Goal: Task Accomplishment & Management: Complete application form

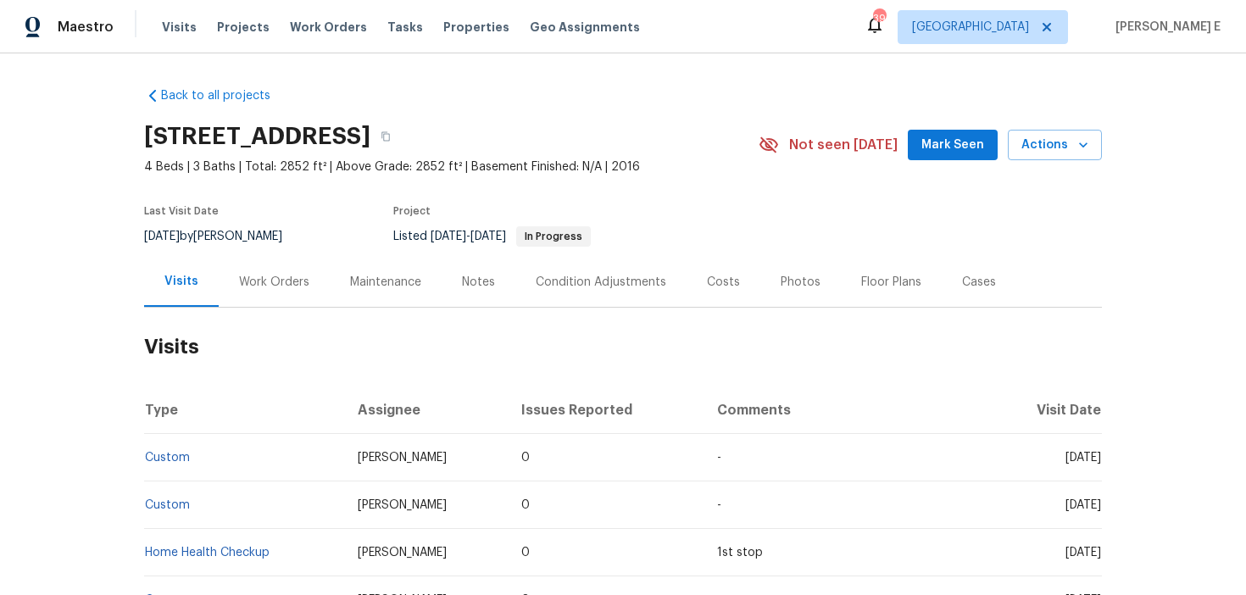
click at [258, 326] on h2 "Visits" at bounding box center [623, 347] width 958 height 79
click at [276, 304] on div "Work Orders" at bounding box center [274, 282] width 111 height 50
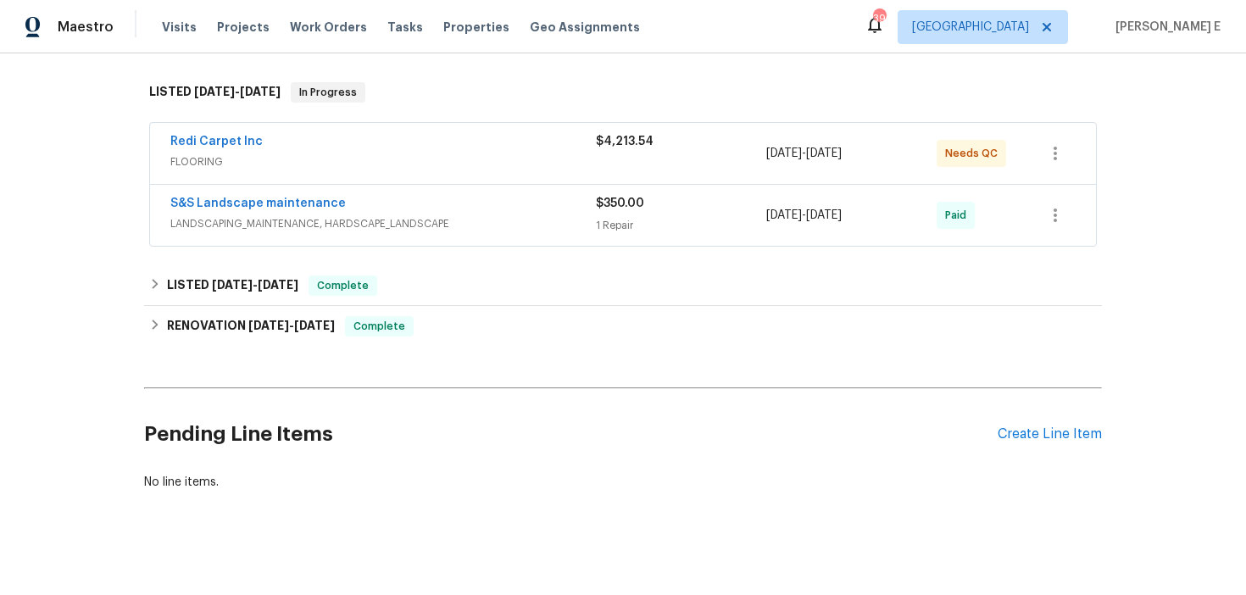
scroll to position [263, 0]
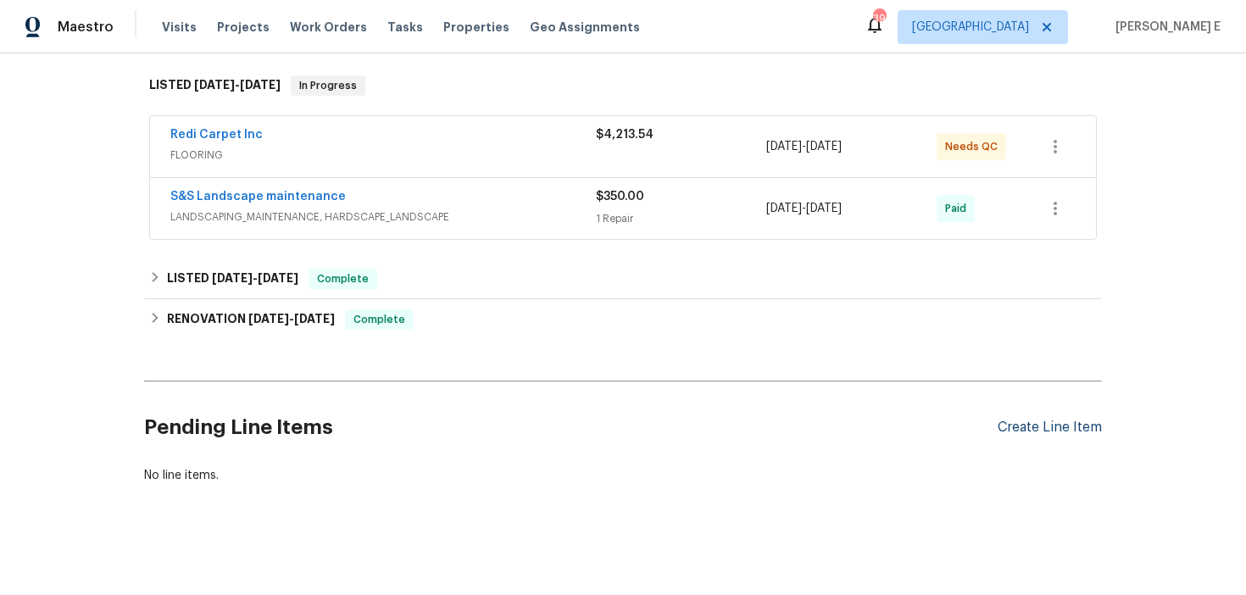
click at [1011, 436] on div "Create Line Item" at bounding box center [1049, 428] width 104 height 16
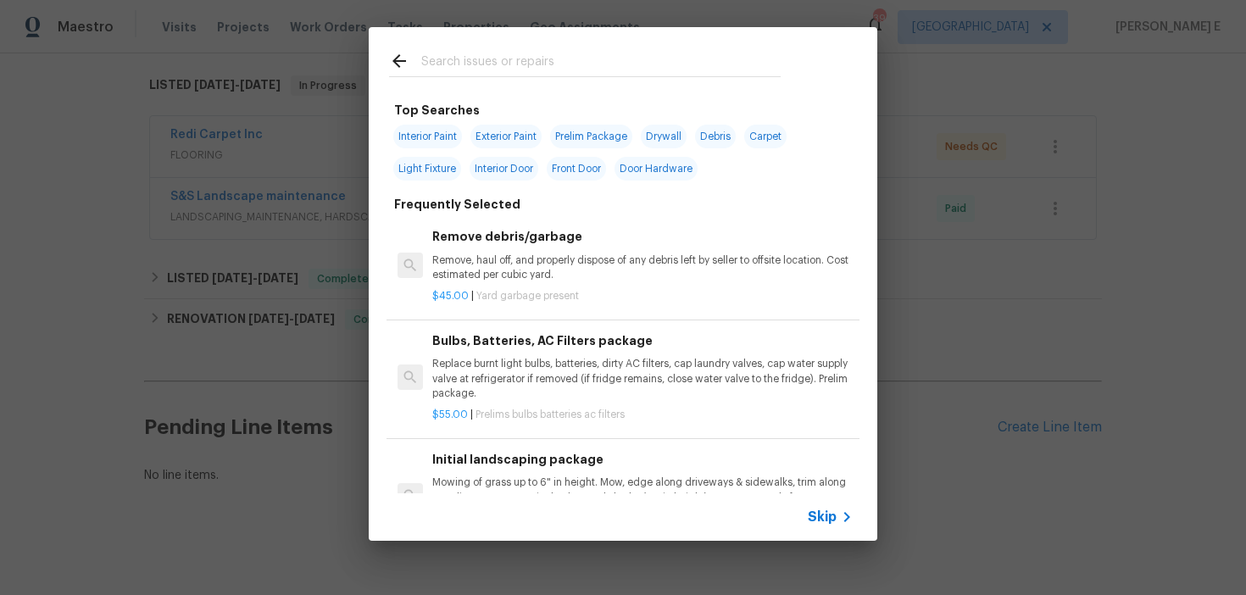
click at [817, 518] on span "Skip" at bounding box center [822, 516] width 29 height 17
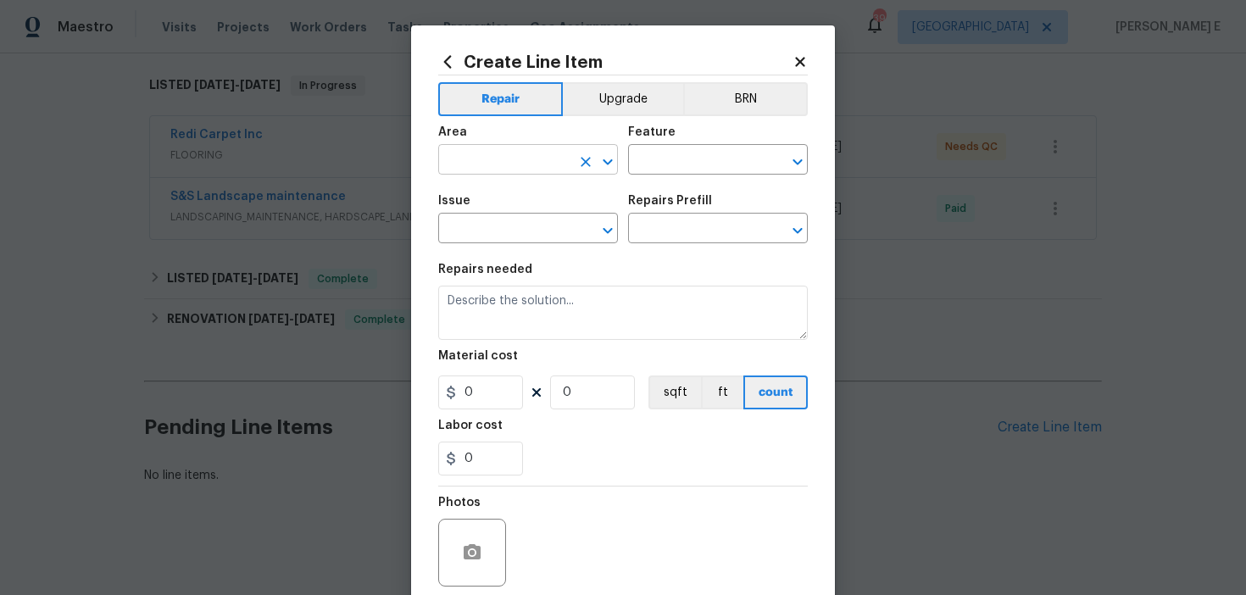
click at [473, 153] on input "text" at bounding box center [504, 161] width 132 height 26
type input "Exterior Overall"
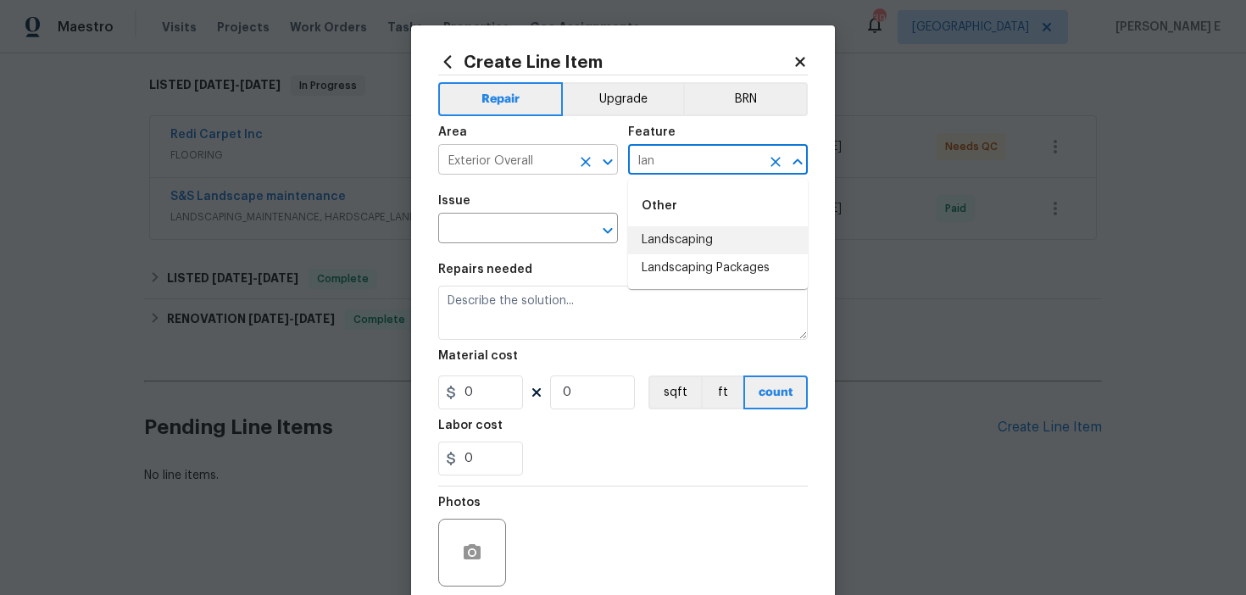
type input "lan"
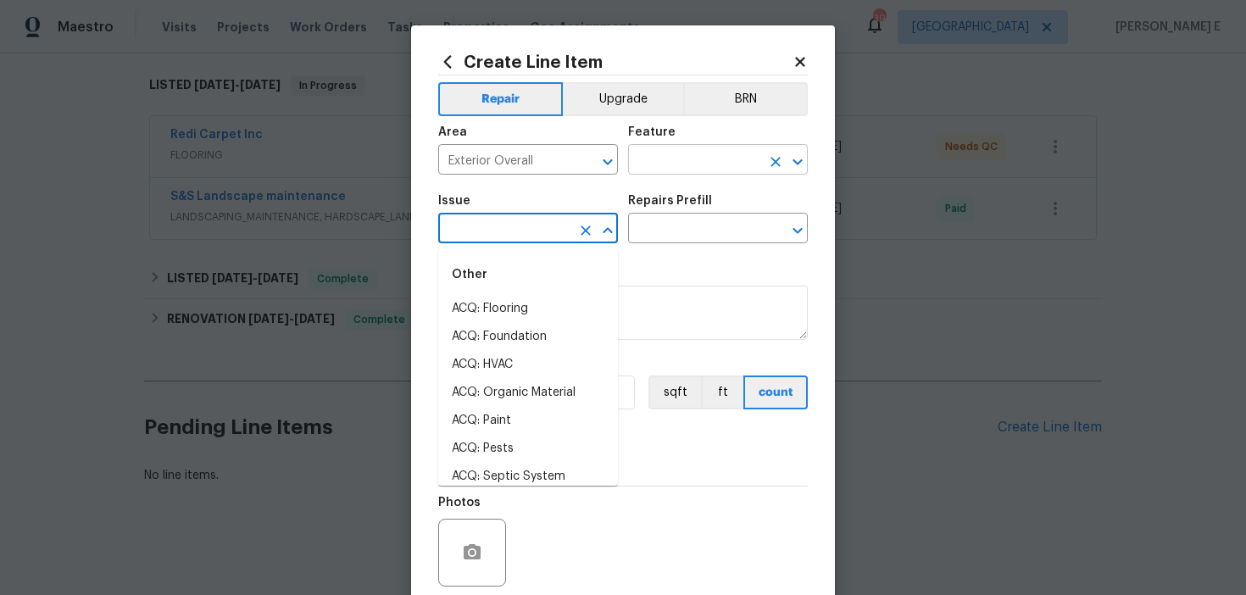
click at [663, 167] on input "text" at bounding box center [694, 161] width 132 height 26
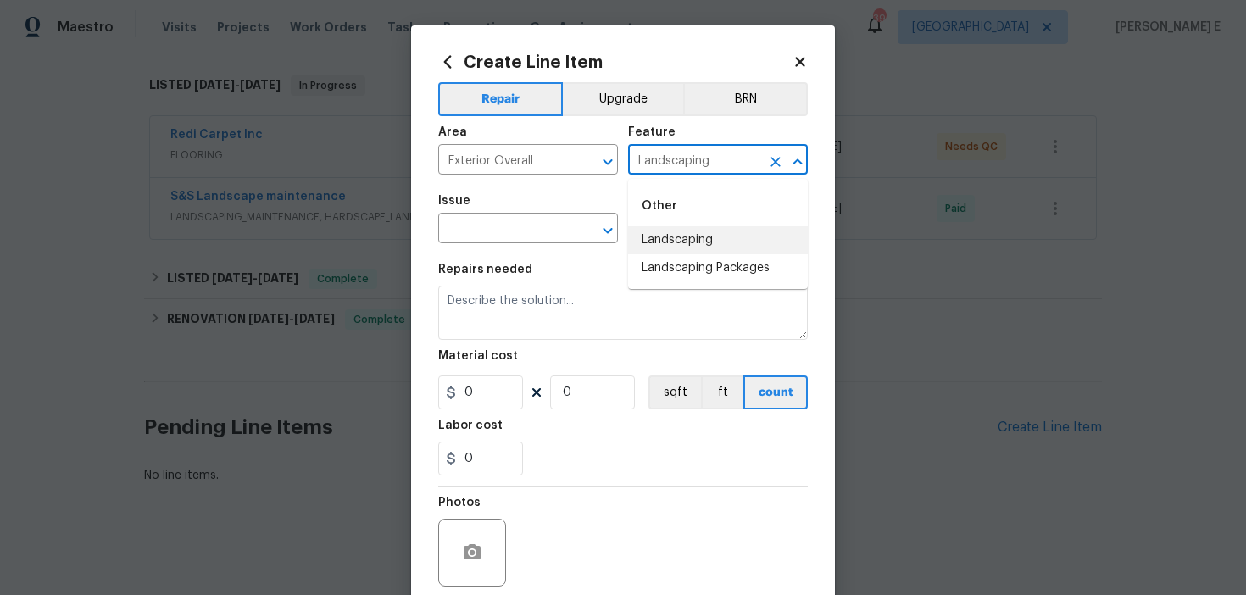
type input "Landscaping"
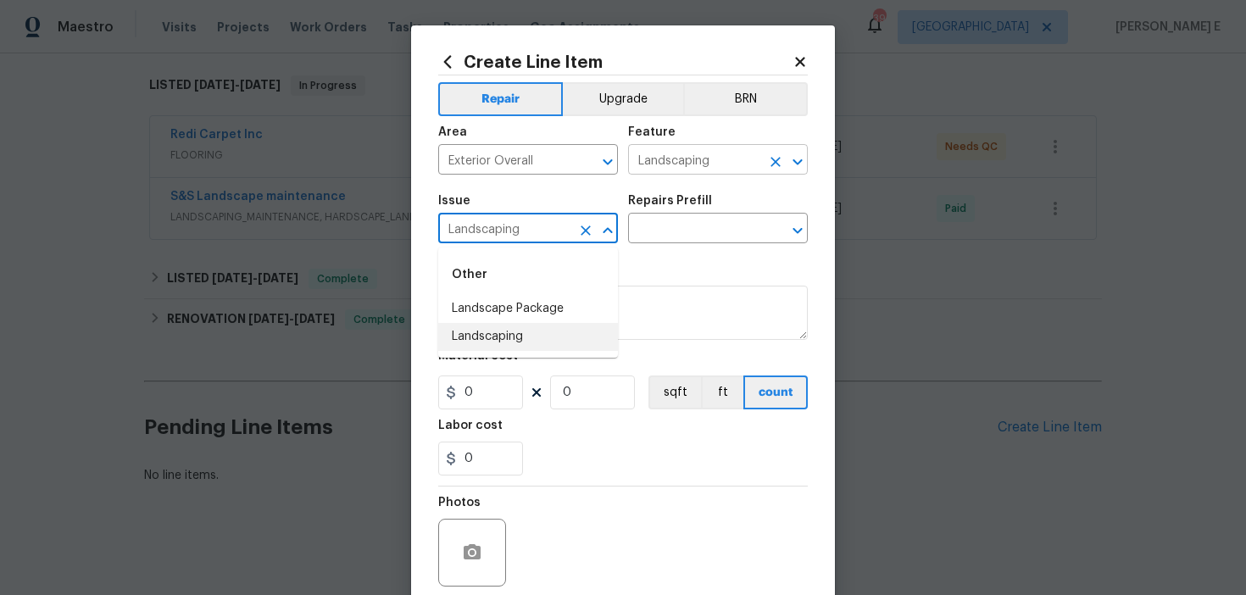
type input "Landscaping"
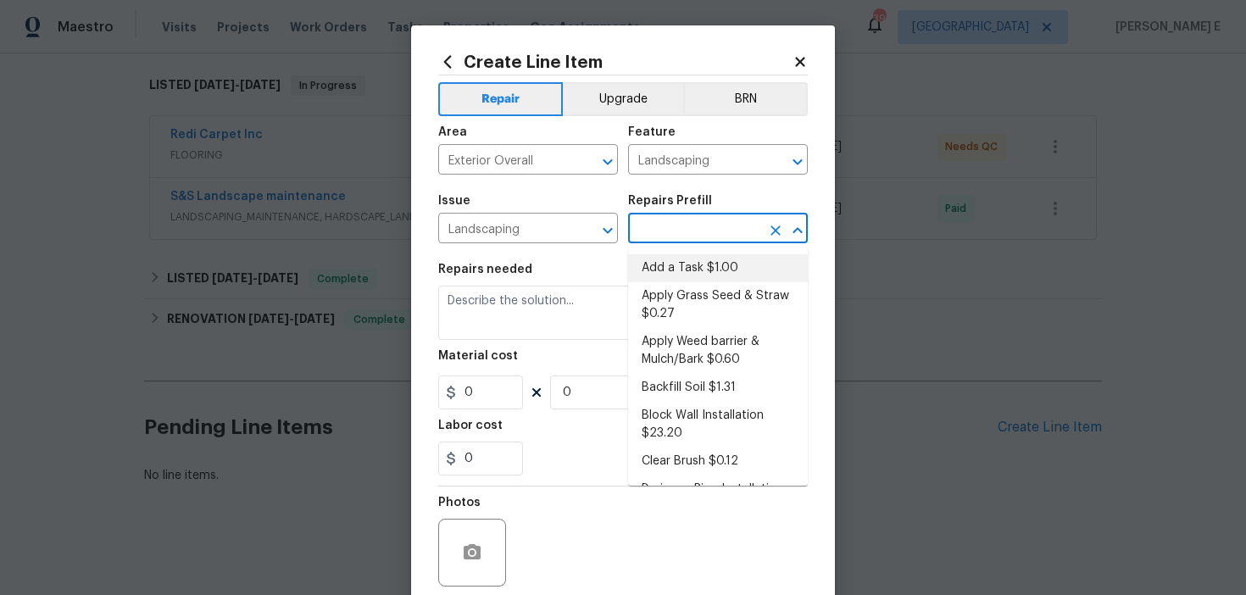
click at [681, 267] on li "Add a Task $1.00" at bounding box center [718, 268] width 180 height 28
type input "Add a Task $1.00"
type textarea "HPM to detail"
type input "1"
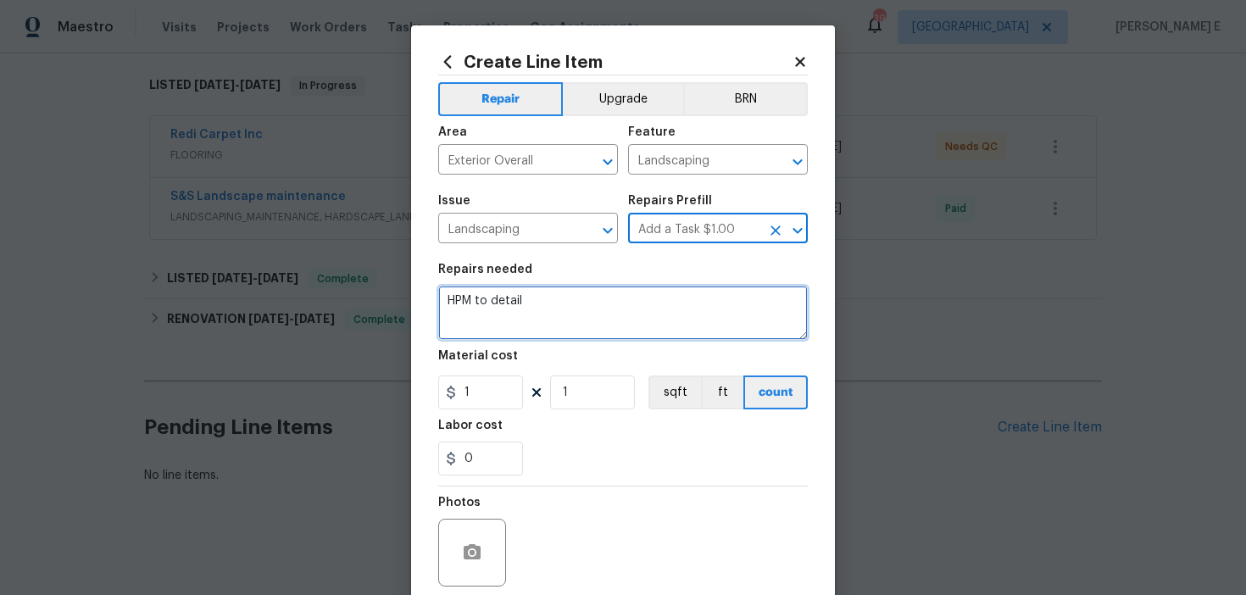
click at [569, 299] on textarea "HPM to detail" at bounding box center [623, 313] width 370 height 54
paste textarea "Feedback received that the sycamore tree on the side of the home is overgrown. …"
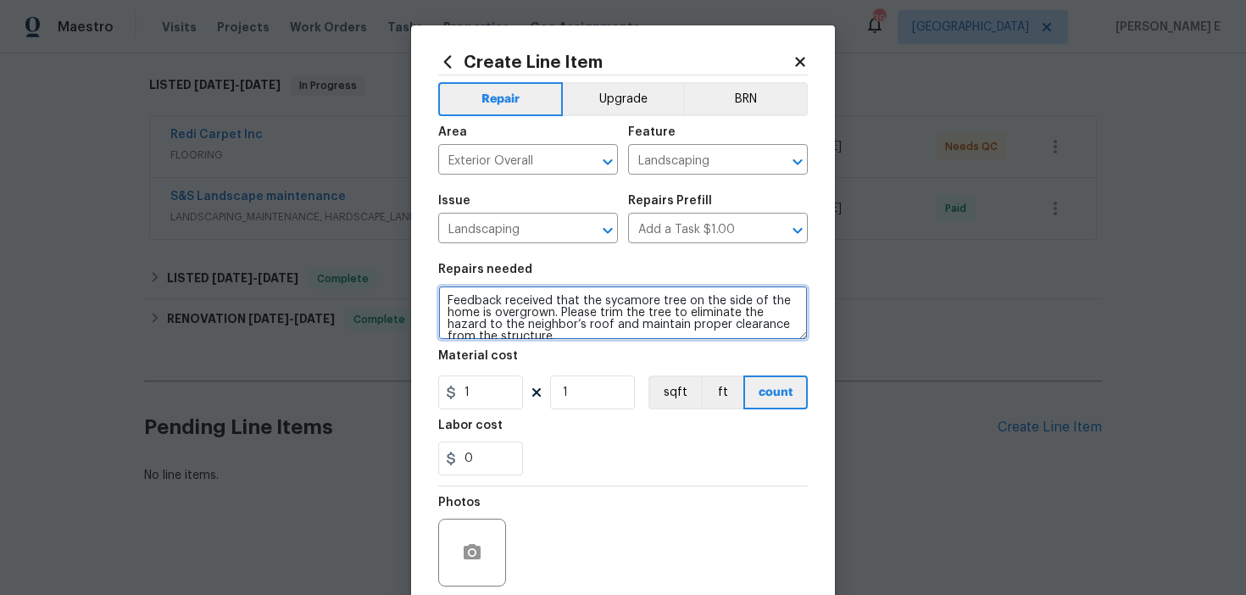
scroll to position [3, 0]
type textarea "Feedback received that the sycamore tree on the side of the home is overgrown. …"
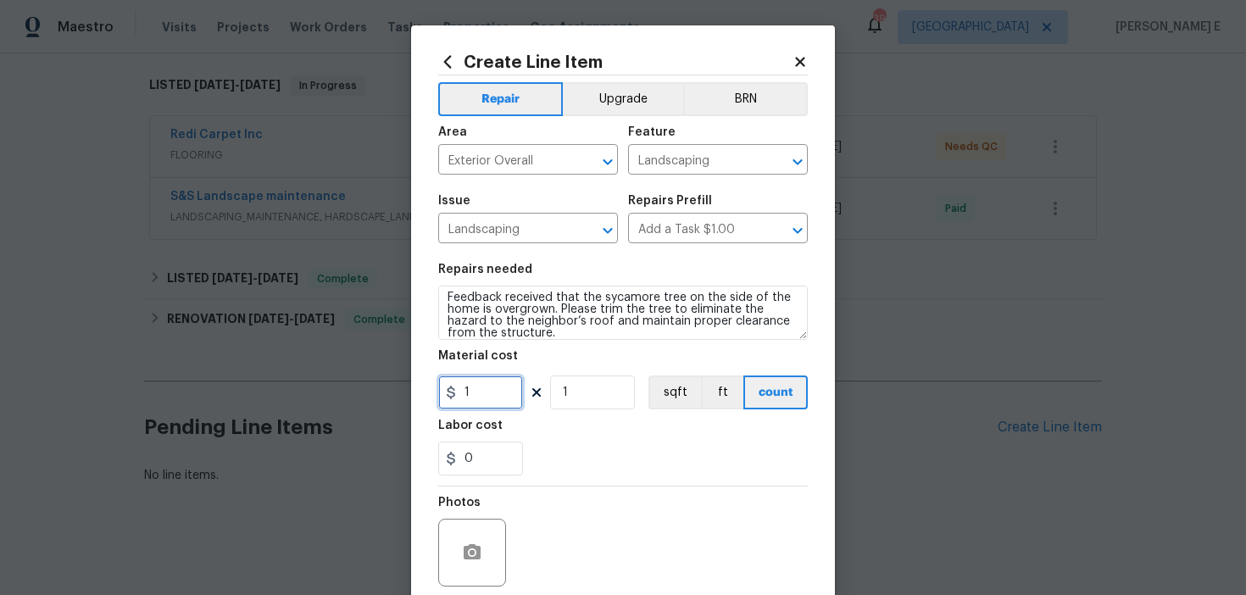
drag, startPoint x: 476, startPoint y: 397, endPoint x: 430, endPoint y: 397, distance: 46.6
click at [436, 397] on div "Create Line Item Repair Upgrade BRN Area Exterior Overall ​ Feature Landscaping…" at bounding box center [623, 364] width 424 height 679
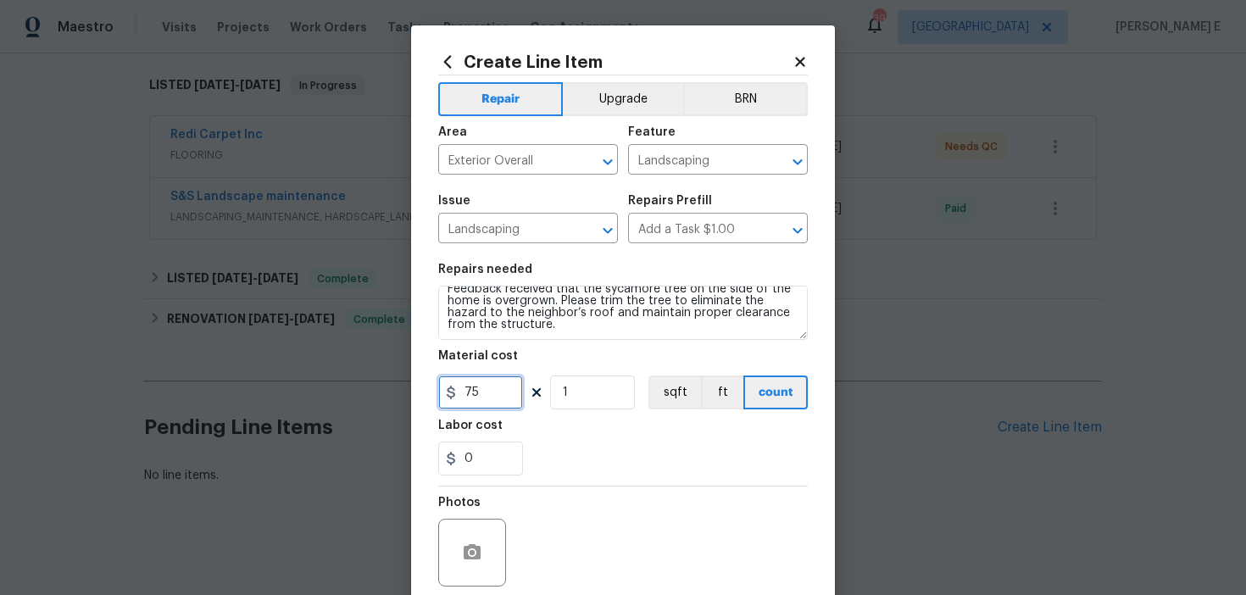
scroll to position [136, 0]
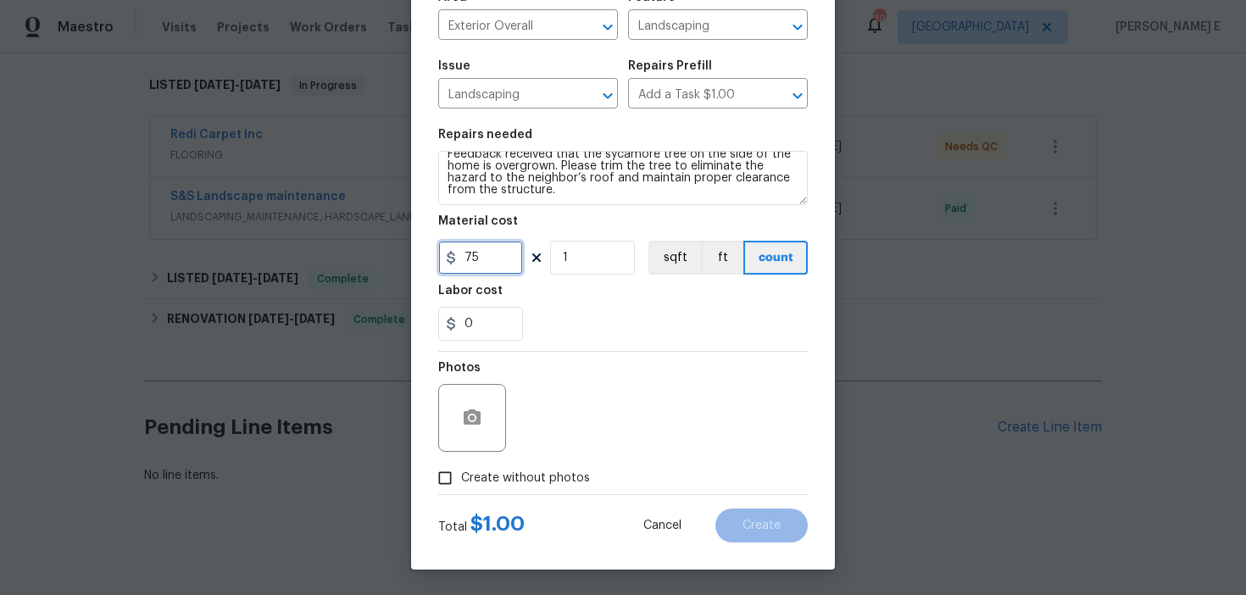
type input "75"
click at [487, 486] on span "Create without photos" at bounding box center [525, 479] width 129 height 18
click at [461, 486] on input "Create without photos" at bounding box center [445, 478] width 32 height 32
checkbox input "true"
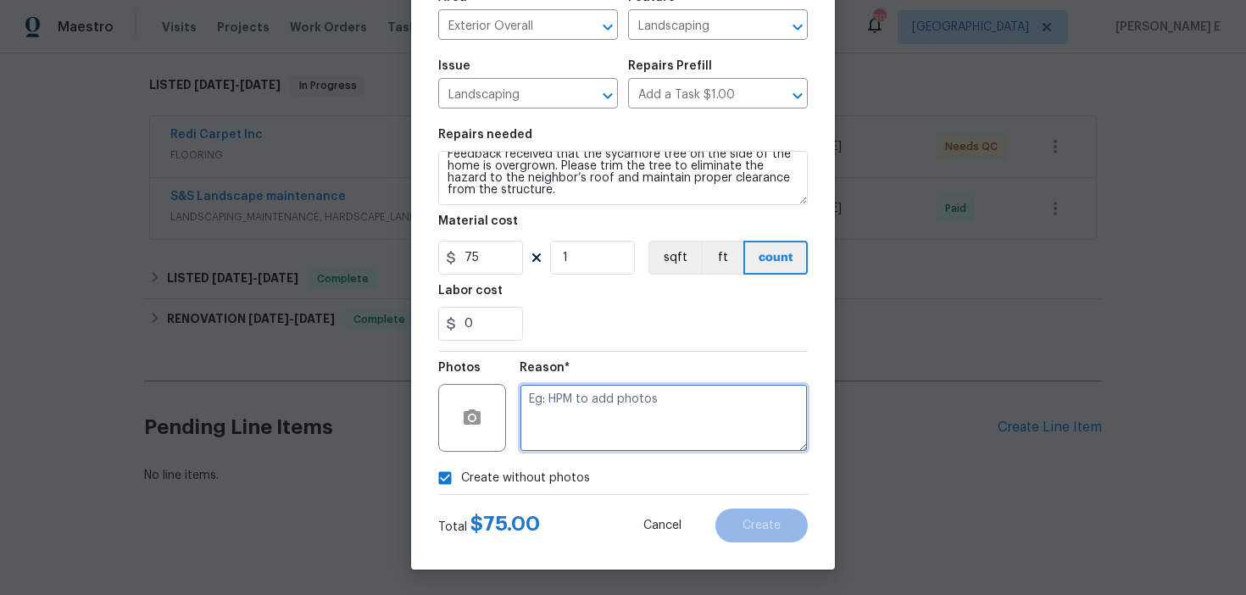
click at [569, 431] on textarea at bounding box center [664, 418] width 288 height 68
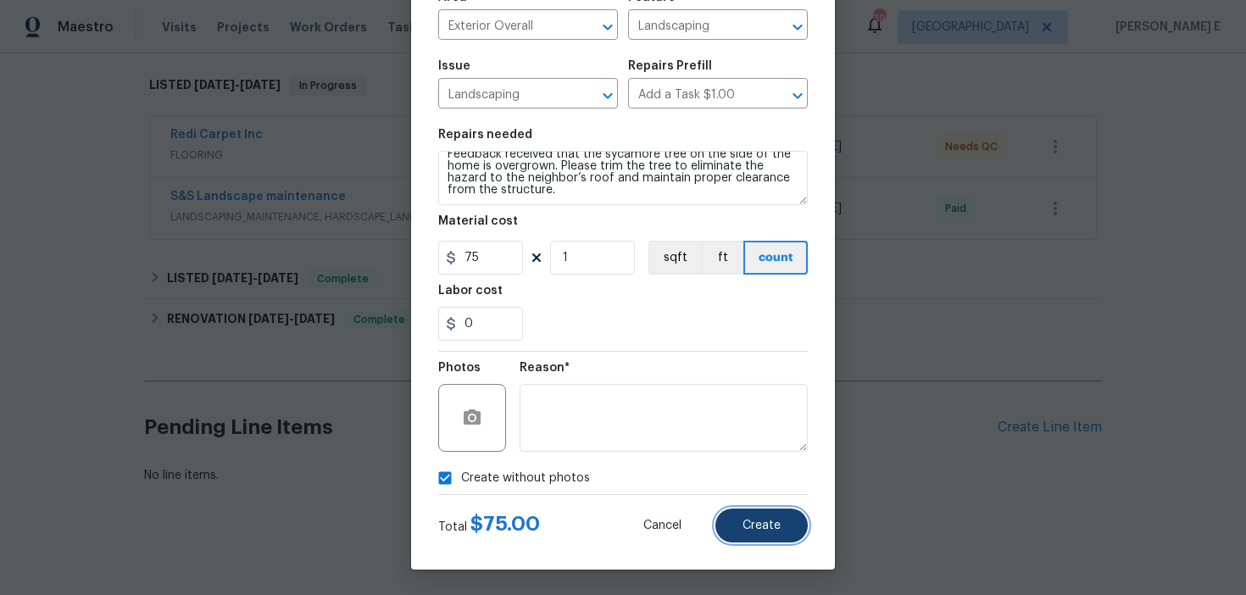
click at [746, 527] on span "Create" at bounding box center [761, 526] width 38 height 13
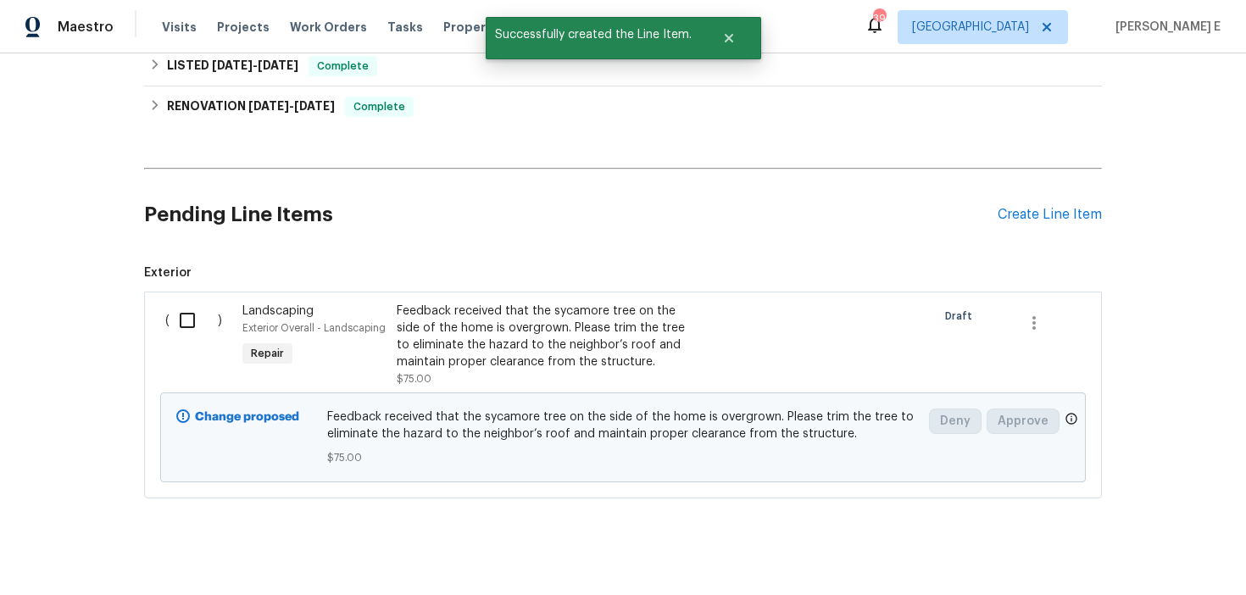
scroll to position [506, 0]
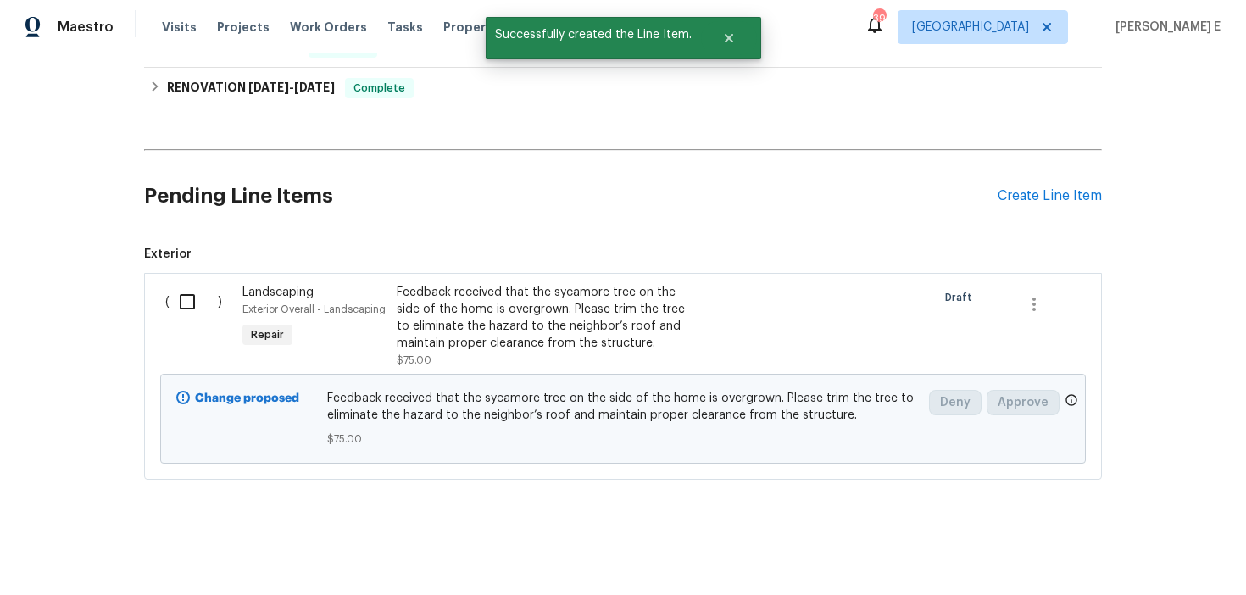
click at [176, 302] on input "checkbox" at bounding box center [193, 302] width 48 height 36
checkbox input "true"
click at [1122, 555] on span "Create Work Order" at bounding box center [1148, 552] width 113 height 21
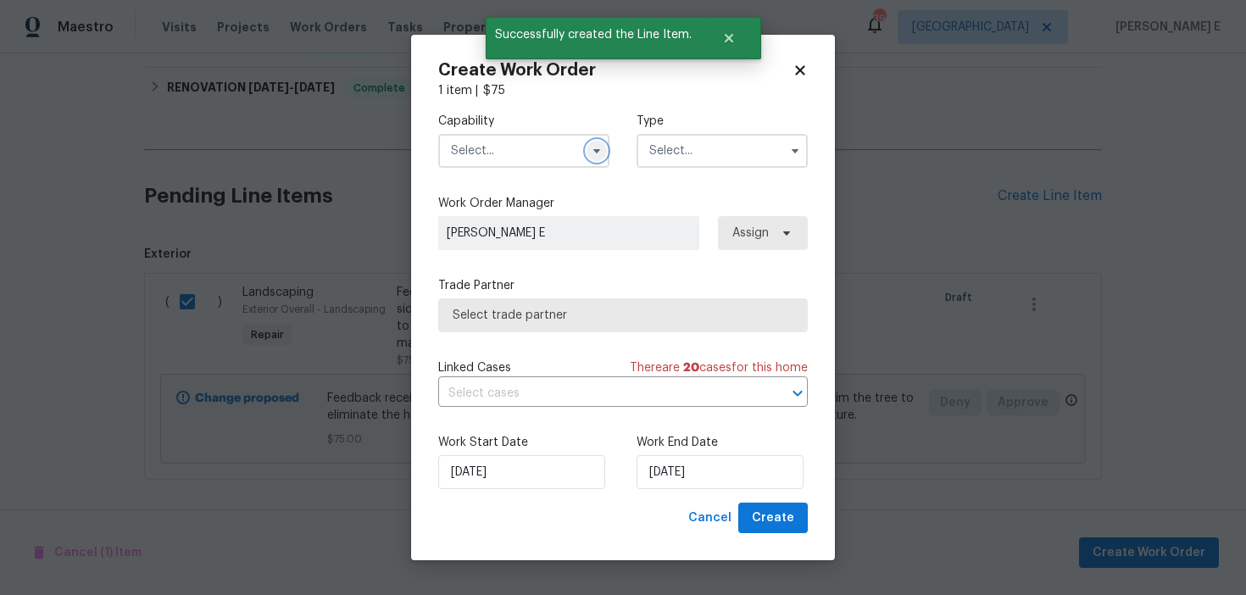
click at [597, 142] on button "button" at bounding box center [596, 151] width 20 height 20
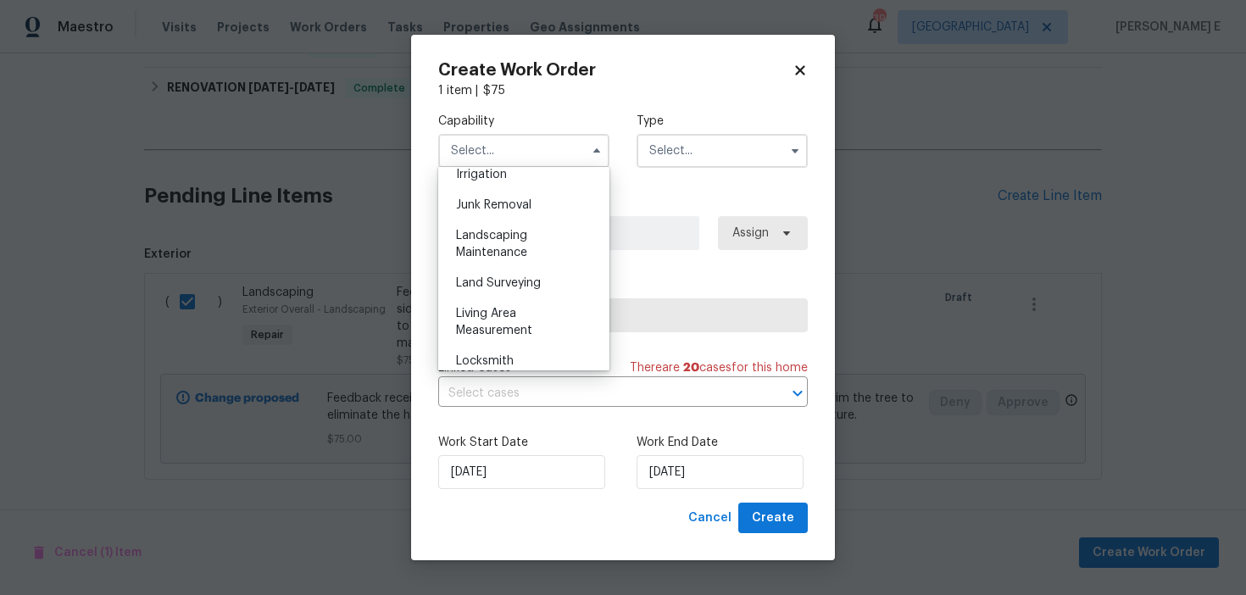
scroll to position [1070, 0]
click at [517, 226] on span "Landscaping Maintenance" at bounding box center [491, 239] width 71 height 29
type input "Landscaping Maintenance"
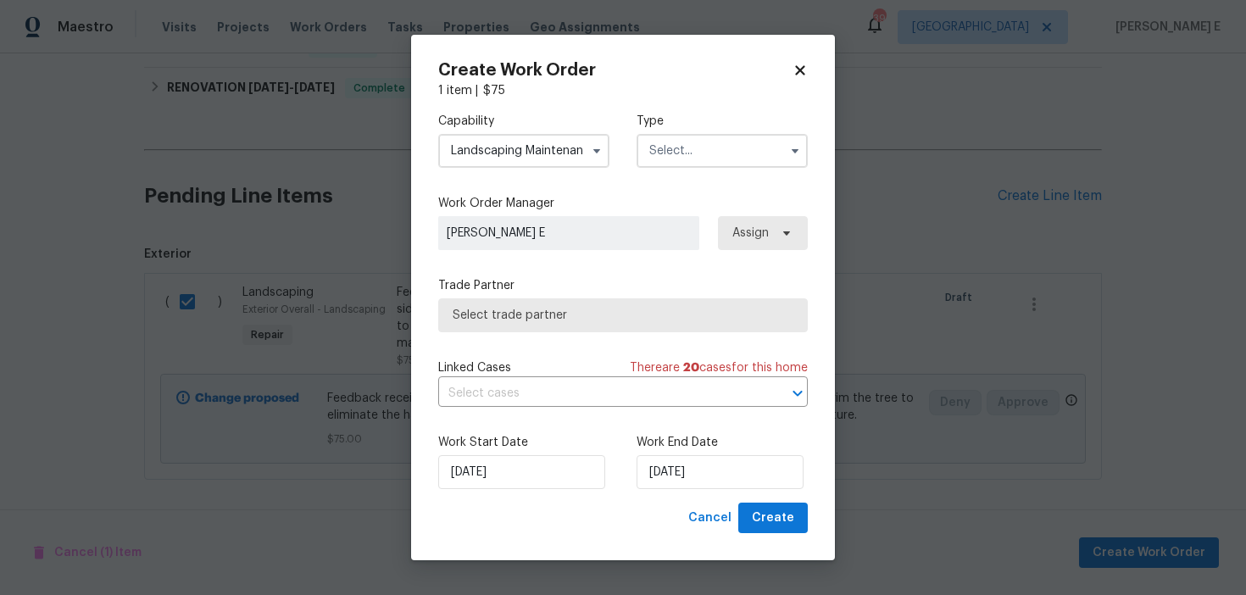
click at [680, 144] on input "text" at bounding box center [721, 151] width 171 height 34
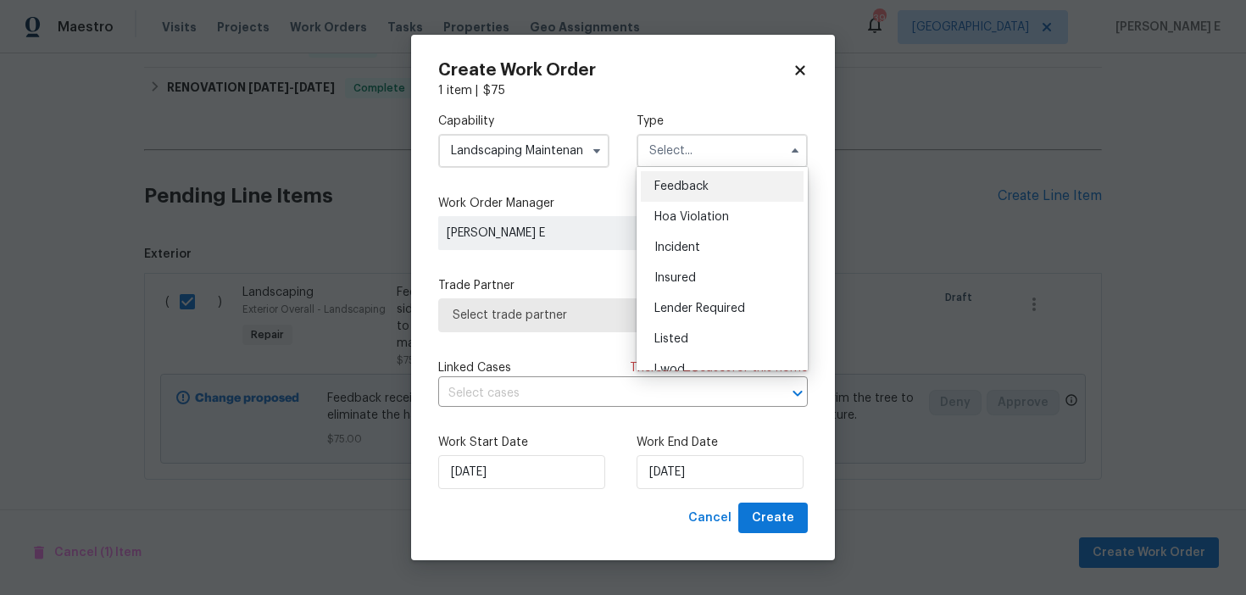
click at [669, 185] on span "Feedback" at bounding box center [681, 187] width 54 height 12
type input "Feedback"
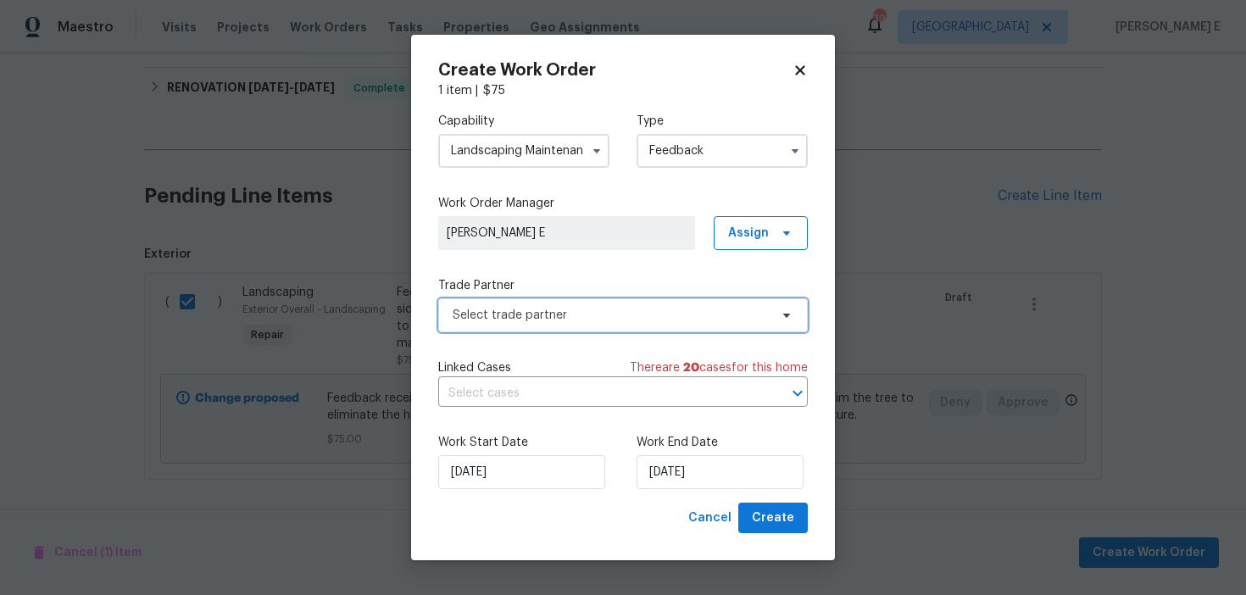
click at [530, 317] on span "Select trade partner" at bounding box center [611, 315] width 316 height 17
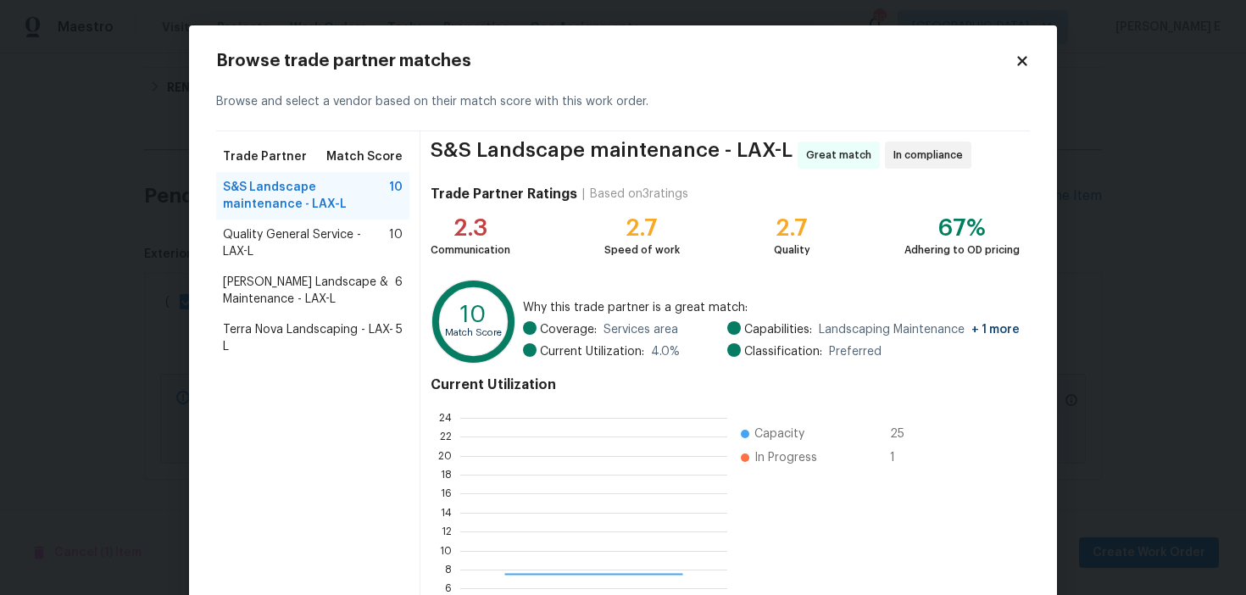
scroll to position [237, 267]
click at [280, 300] on span "[PERSON_NAME] Landscape & Maintenance - LAX-L" at bounding box center [309, 291] width 172 height 34
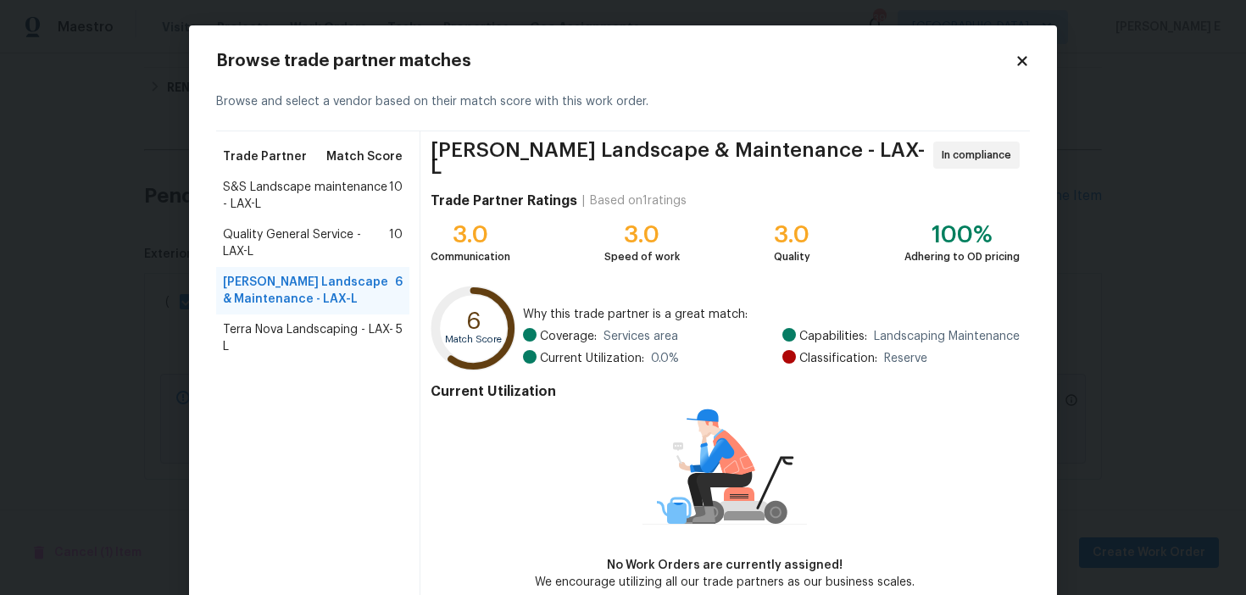
scroll to position [81, 0]
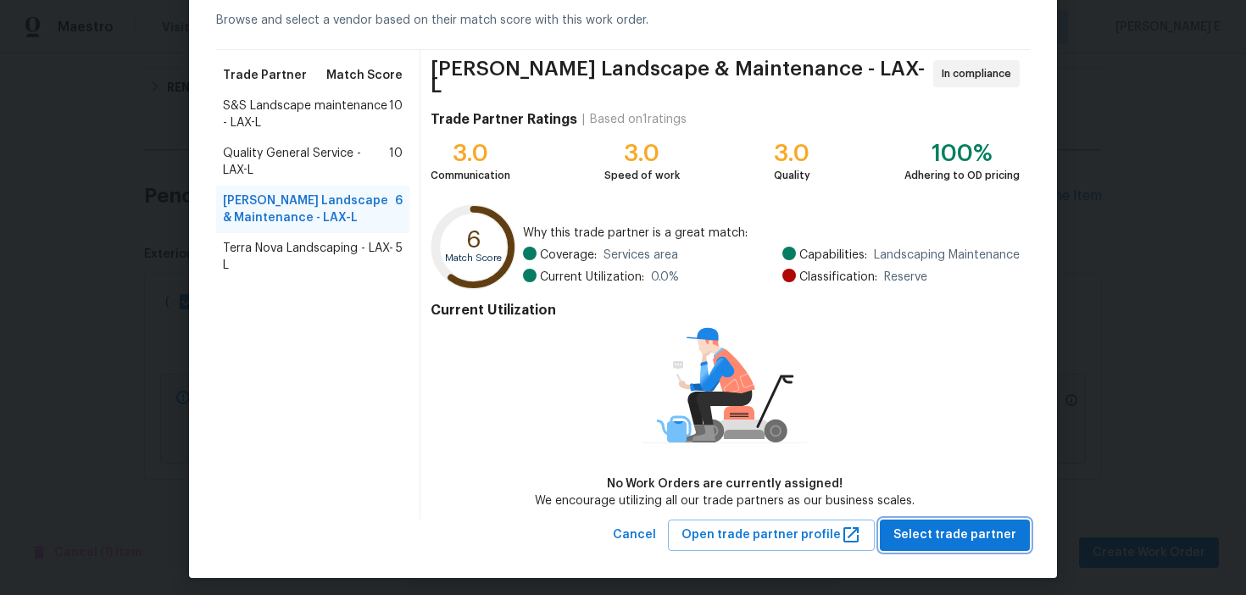
click at [956, 538] on button "Select trade partner" at bounding box center [955, 535] width 150 height 31
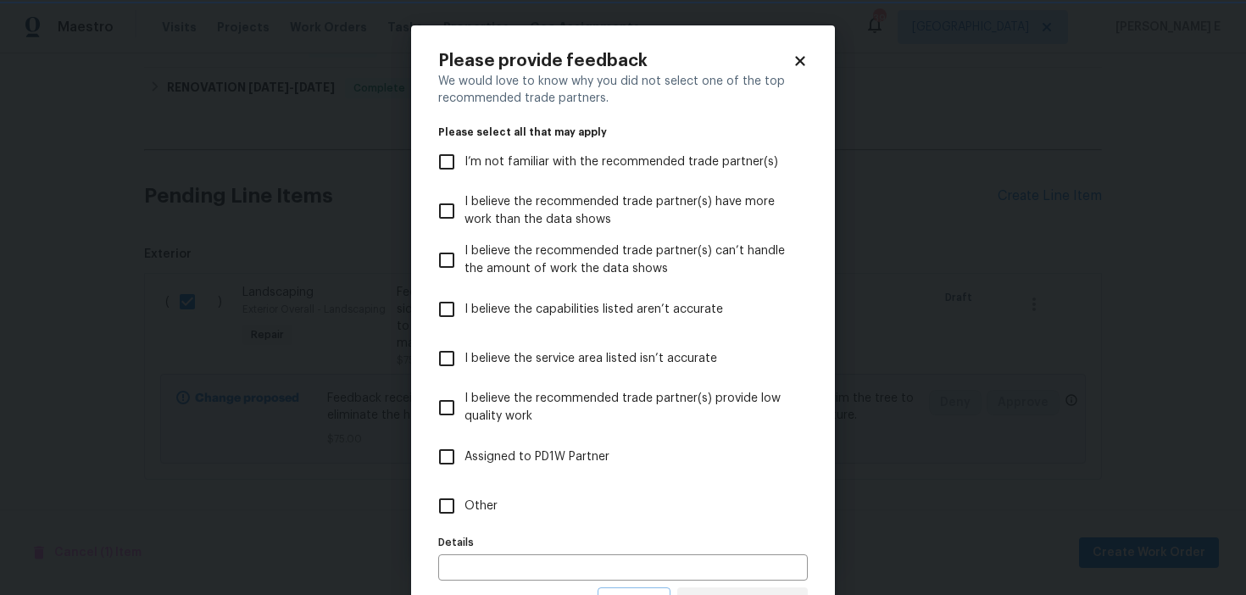
scroll to position [0, 0]
click at [592, 511] on label "Other" at bounding box center [611, 505] width 365 height 49
click at [464, 511] on input "Other" at bounding box center [447, 506] width 36 height 36
checkbox input "true"
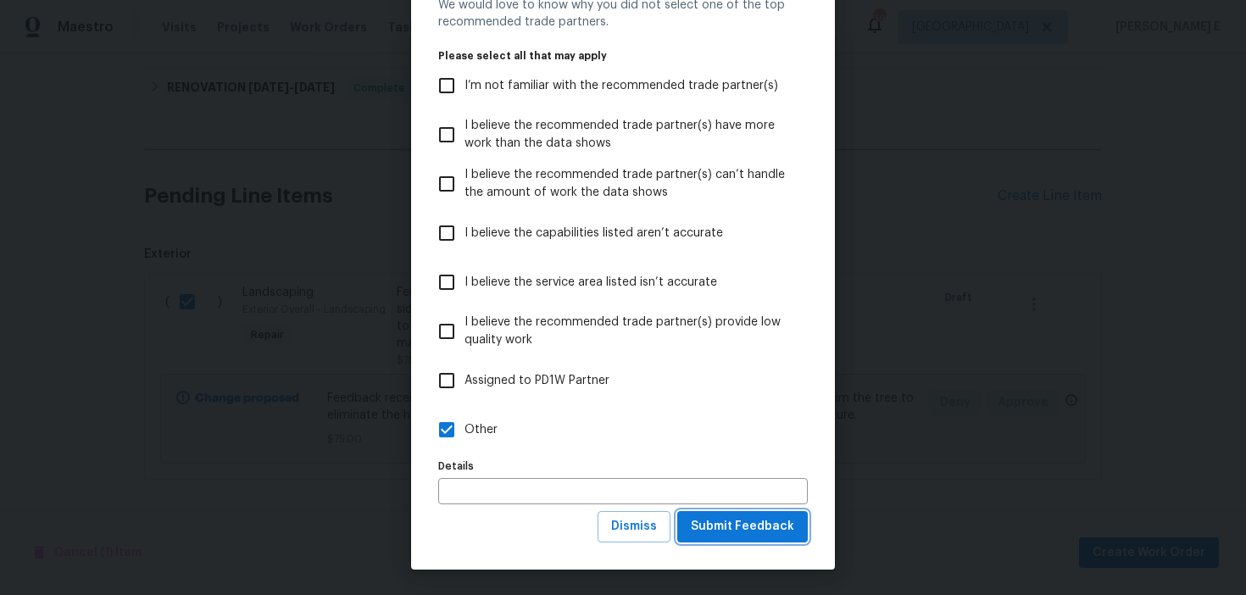
click at [703, 536] on span "Submit Feedback" at bounding box center [742, 526] width 103 height 21
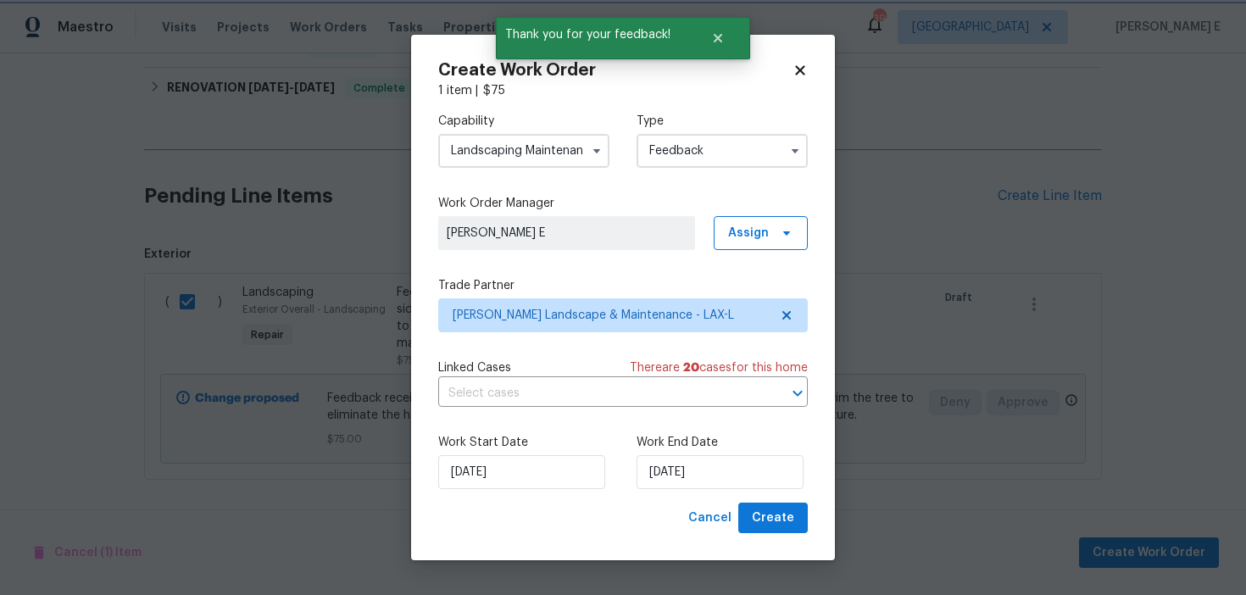
scroll to position [0, 0]
click at [653, 469] on input "[DATE]" at bounding box center [719, 472] width 167 height 34
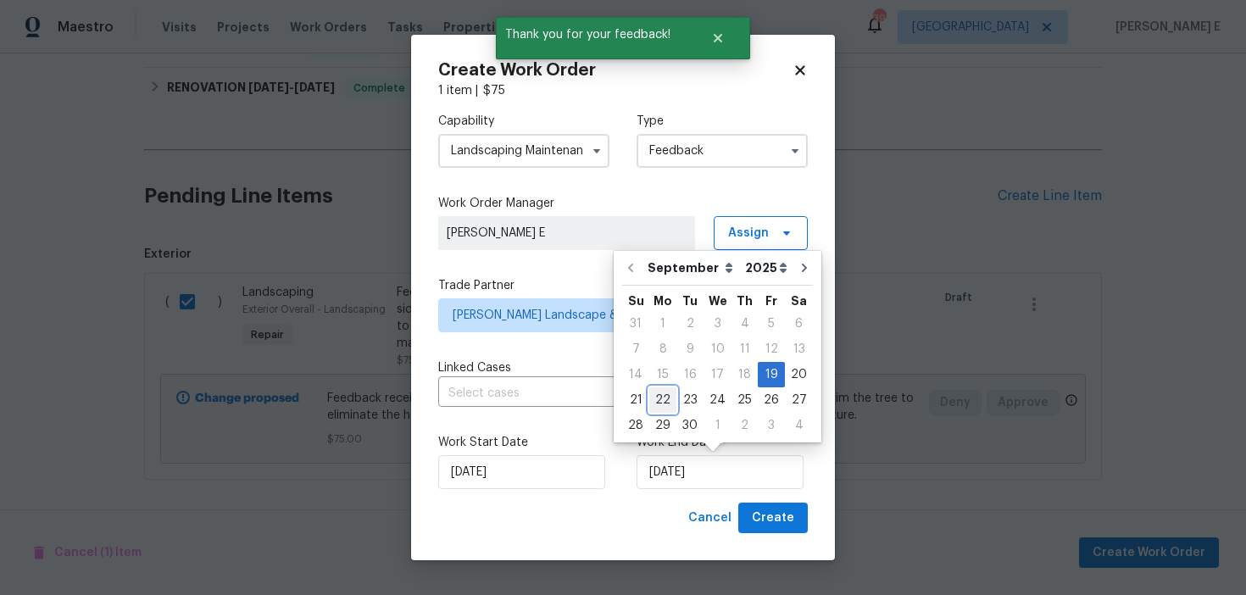
click at [661, 402] on div "22" at bounding box center [662, 400] width 27 height 24
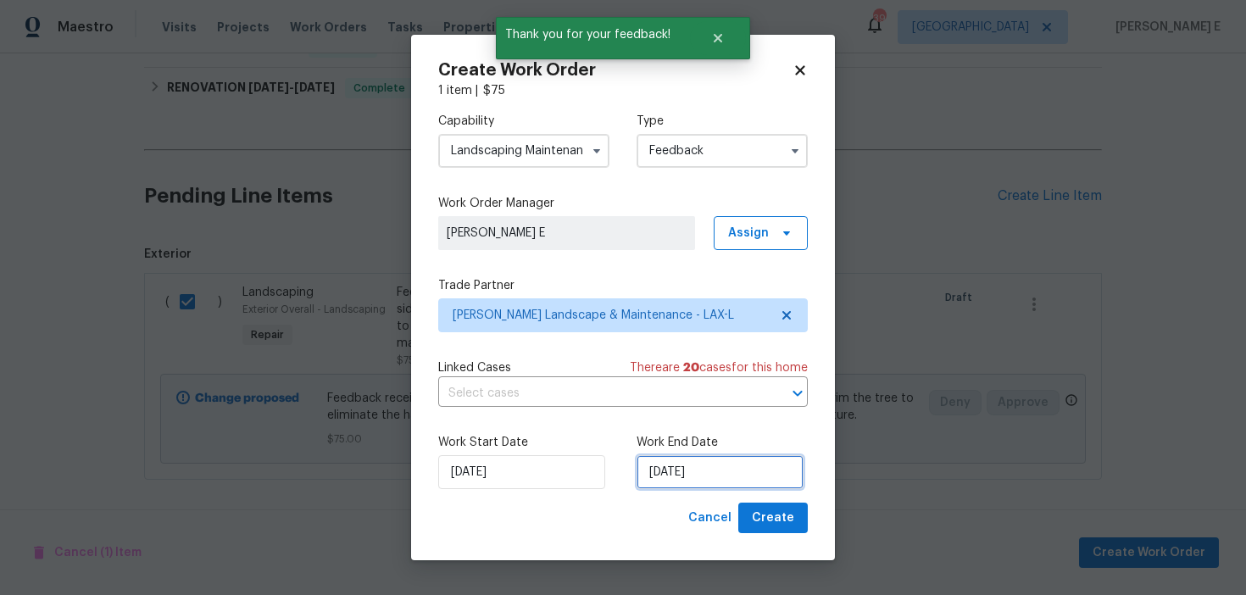
click at [677, 477] on input "[DATE]" at bounding box center [719, 472] width 167 height 34
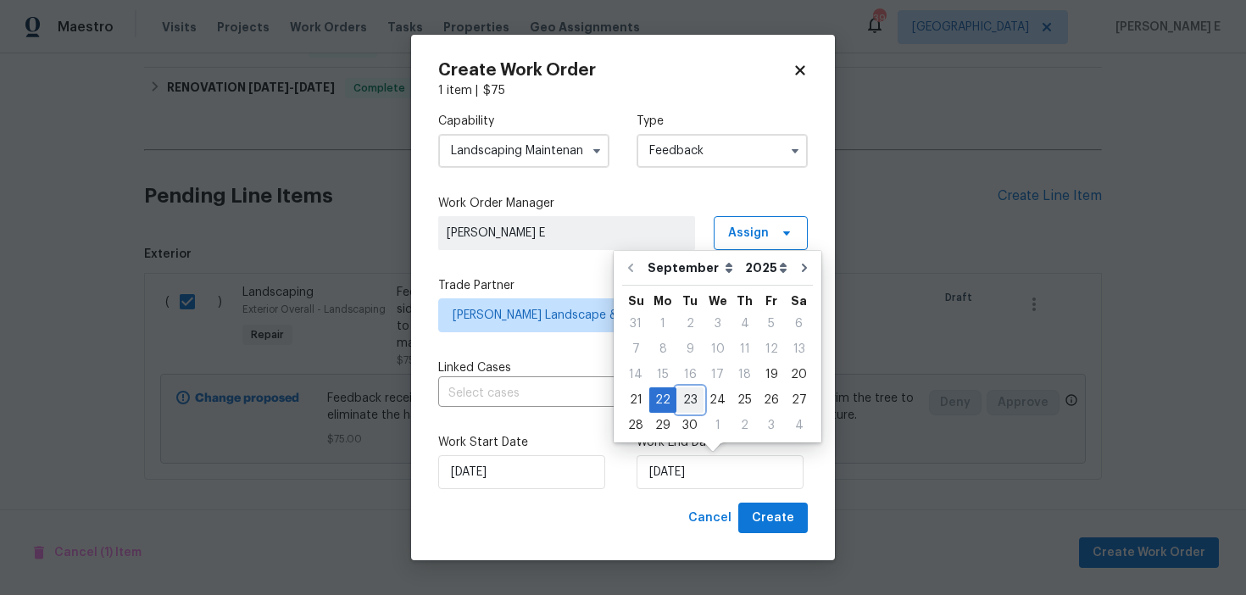
click at [690, 398] on div "23" at bounding box center [689, 400] width 27 height 24
type input "[DATE]"
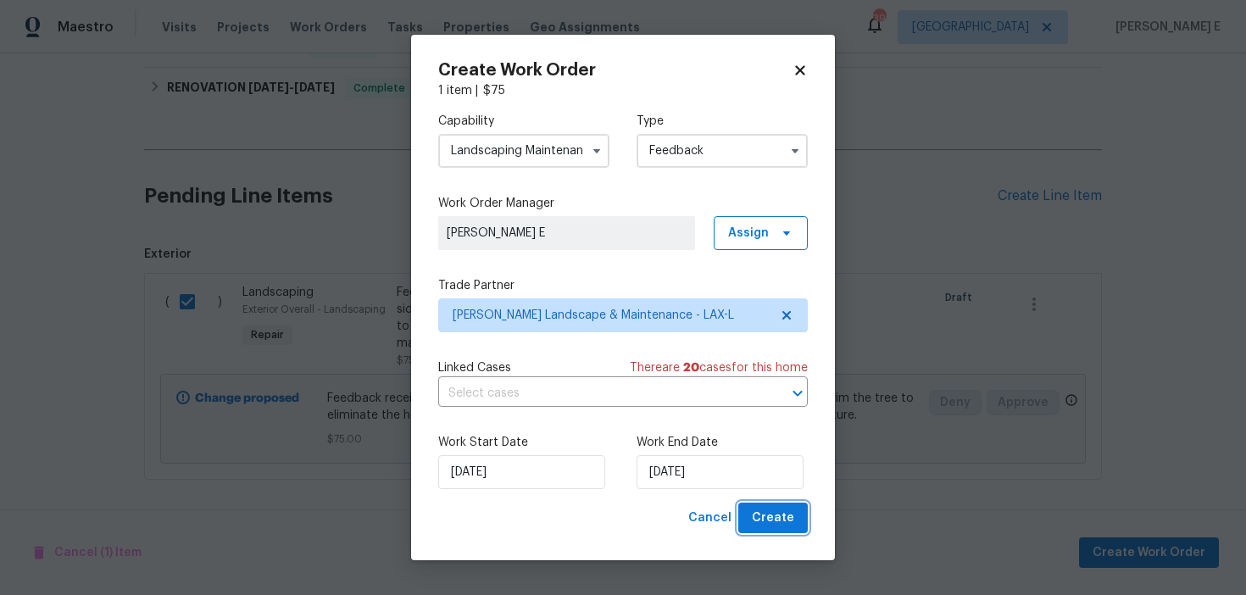
click at [748, 527] on button "Create" at bounding box center [772, 518] width 69 height 31
checkbox input "false"
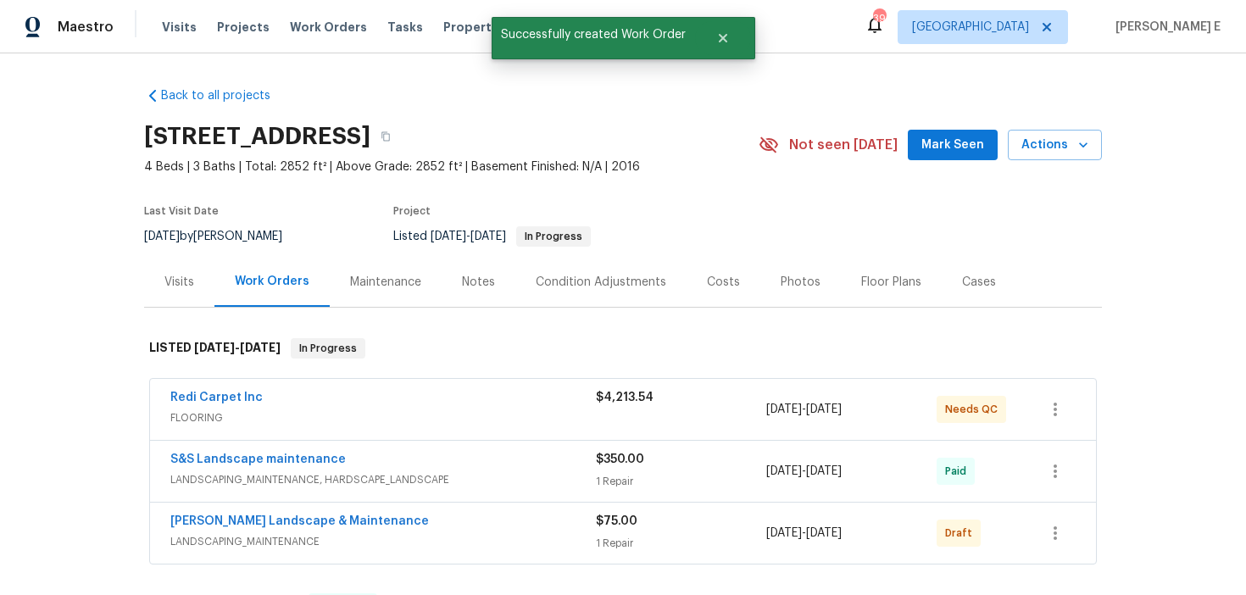
click at [371, 305] on div "Maintenance" at bounding box center [386, 282] width 112 height 50
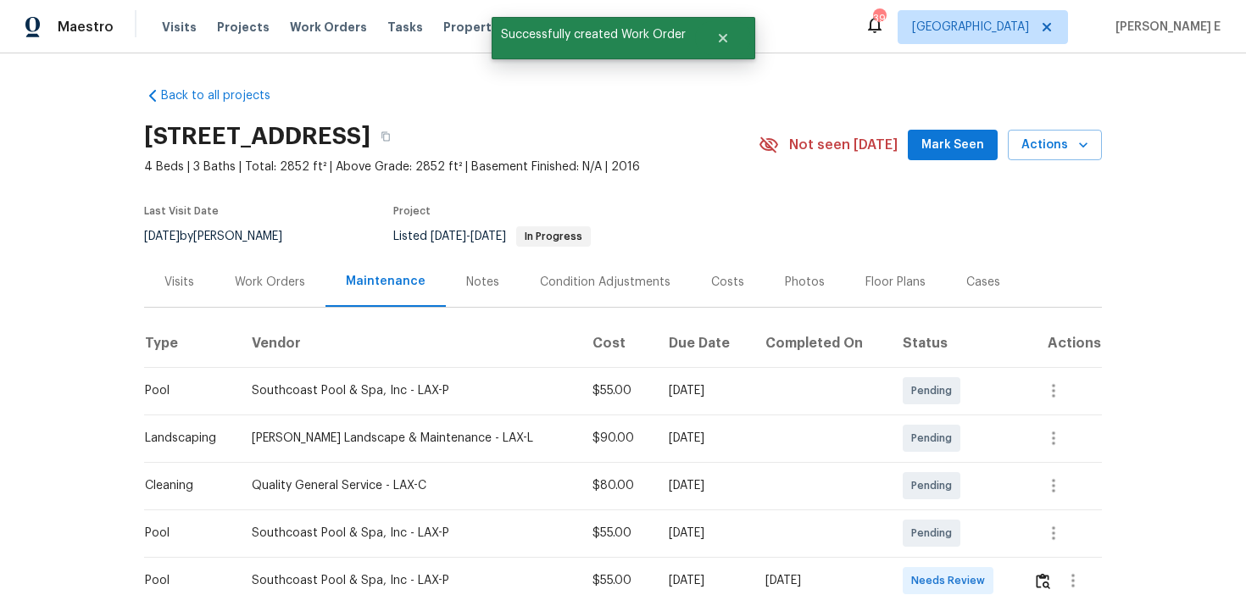
click at [264, 307] on div "Work Orders" at bounding box center [269, 282] width 111 height 50
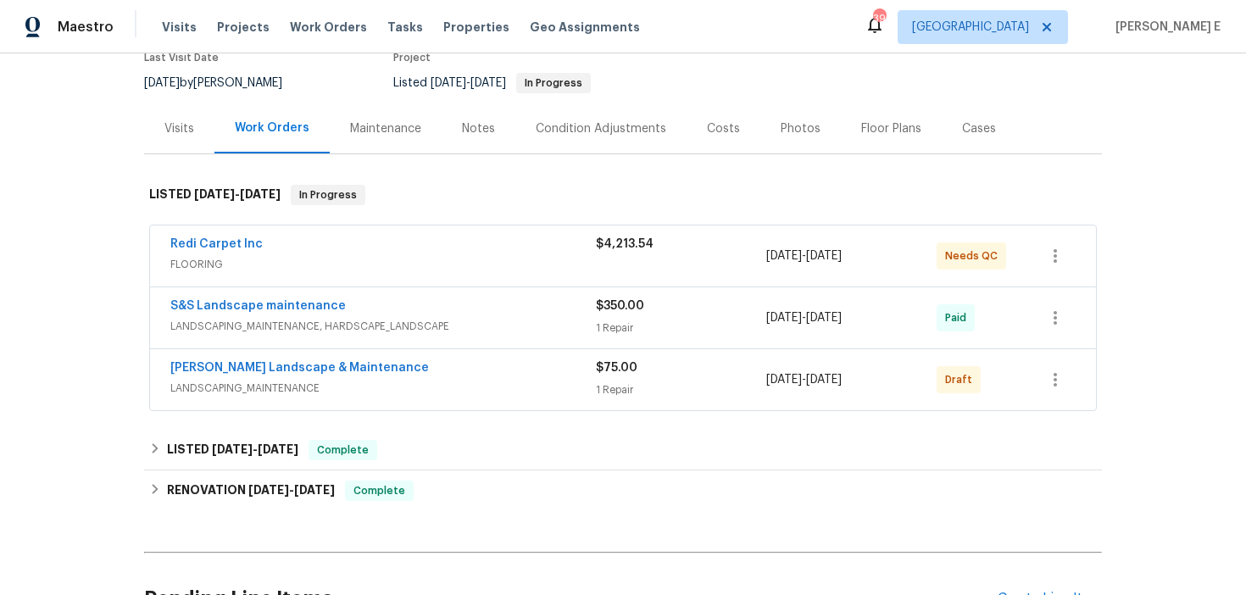
scroll to position [239, 0]
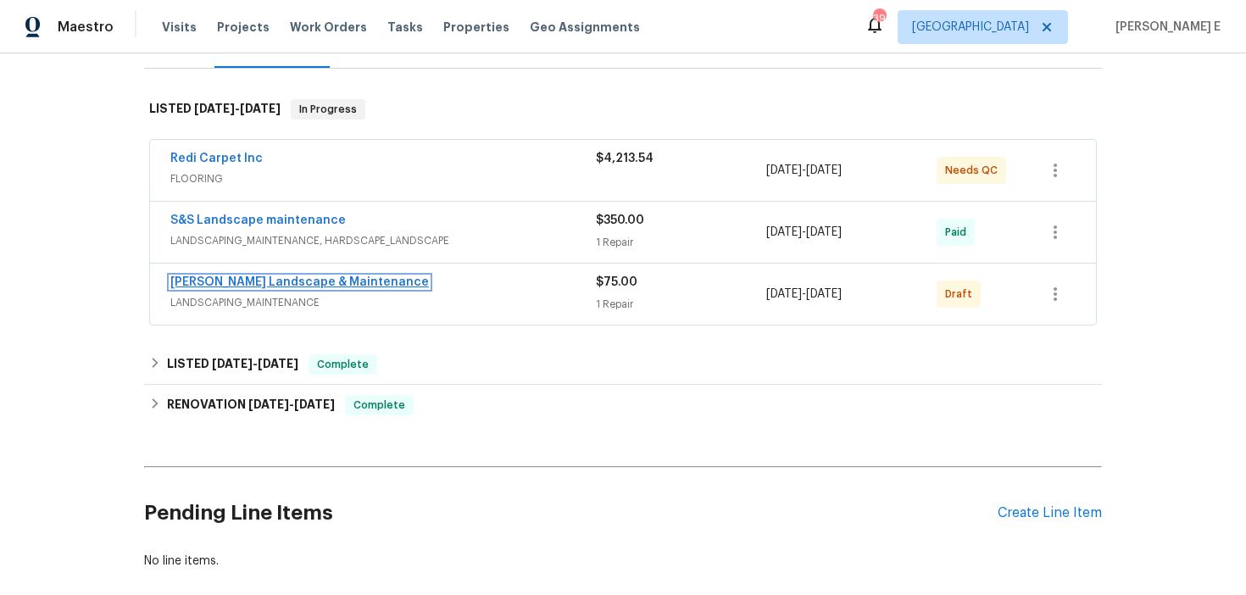
click at [258, 288] on link "[PERSON_NAME] Landscape & Maintenance" at bounding box center [299, 282] width 258 height 12
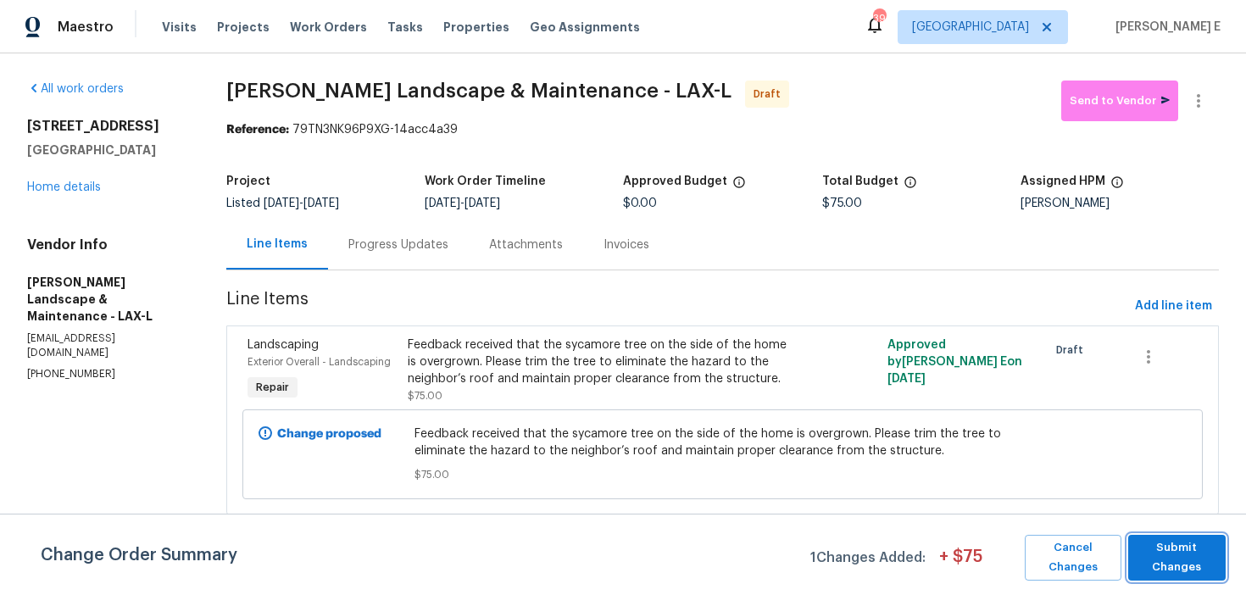
click at [1161, 554] on span "Submit Changes" at bounding box center [1176, 557] width 81 height 39
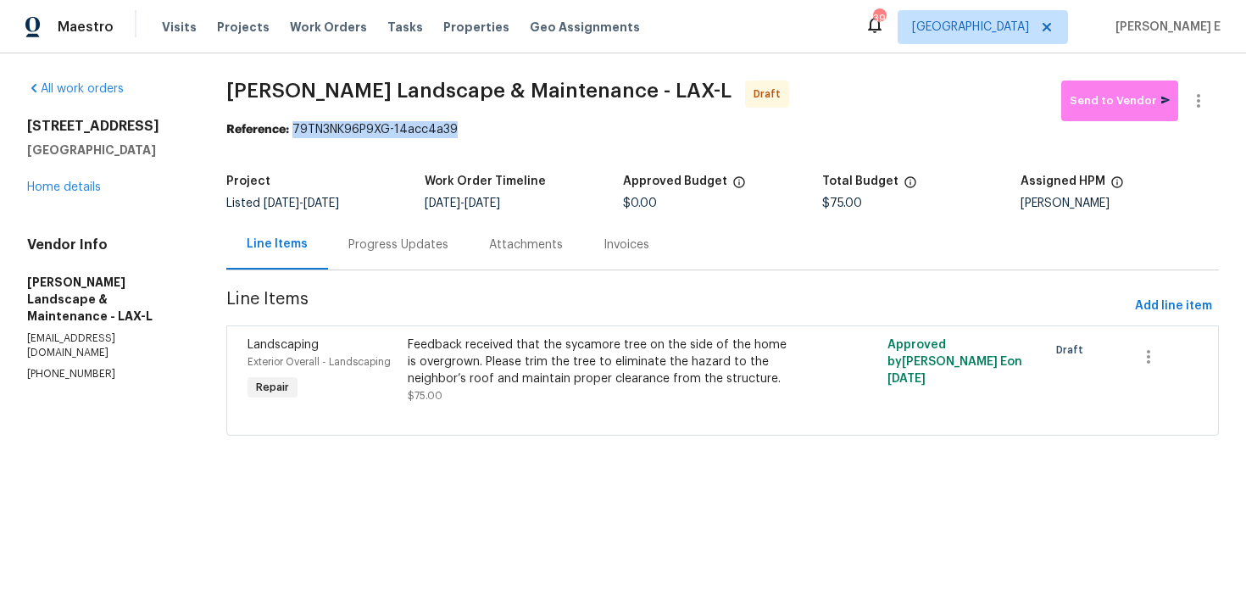
drag, startPoint x: 298, startPoint y: 129, endPoint x: 488, endPoint y: 129, distance: 189.8
click at [488, 129] on div "Reference: 79TN3NK96P9XG-14acc4a39" at bounding box center [722, 129] width 992 height 17
copy div "79TN3NK96P9XG-14acc4a39"
click at [395, 260] on div "Progress Updates" at bounding box center [398, 244] width 141 height 50
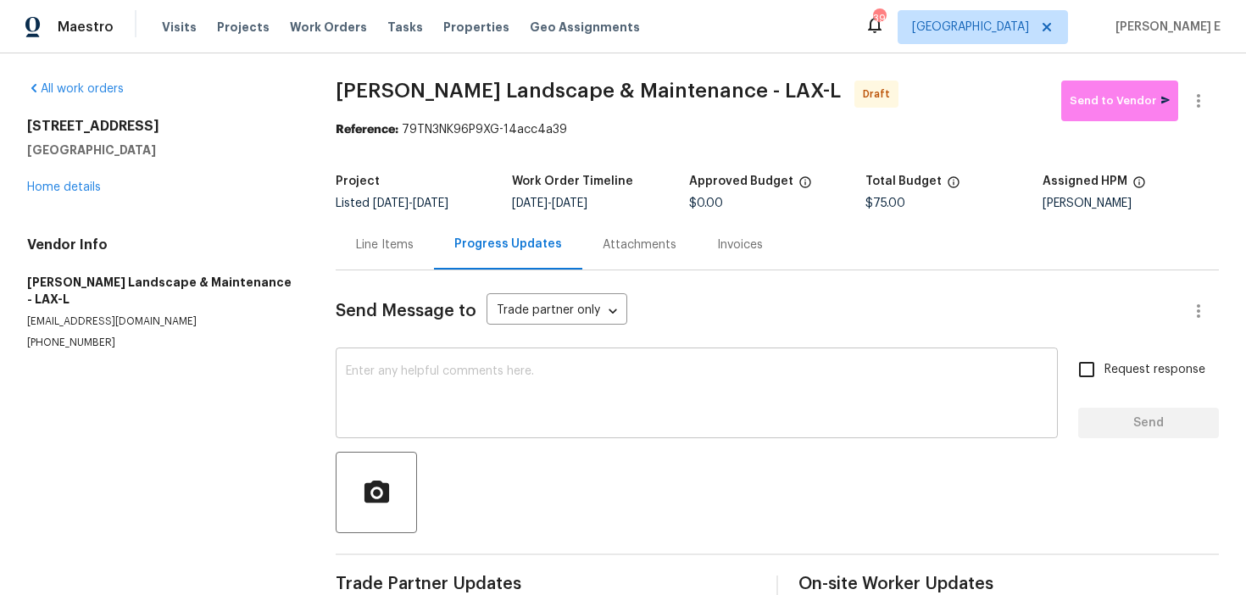
click at [547, 412] on textarea at bounding box center [697, 394] width 702 height 59
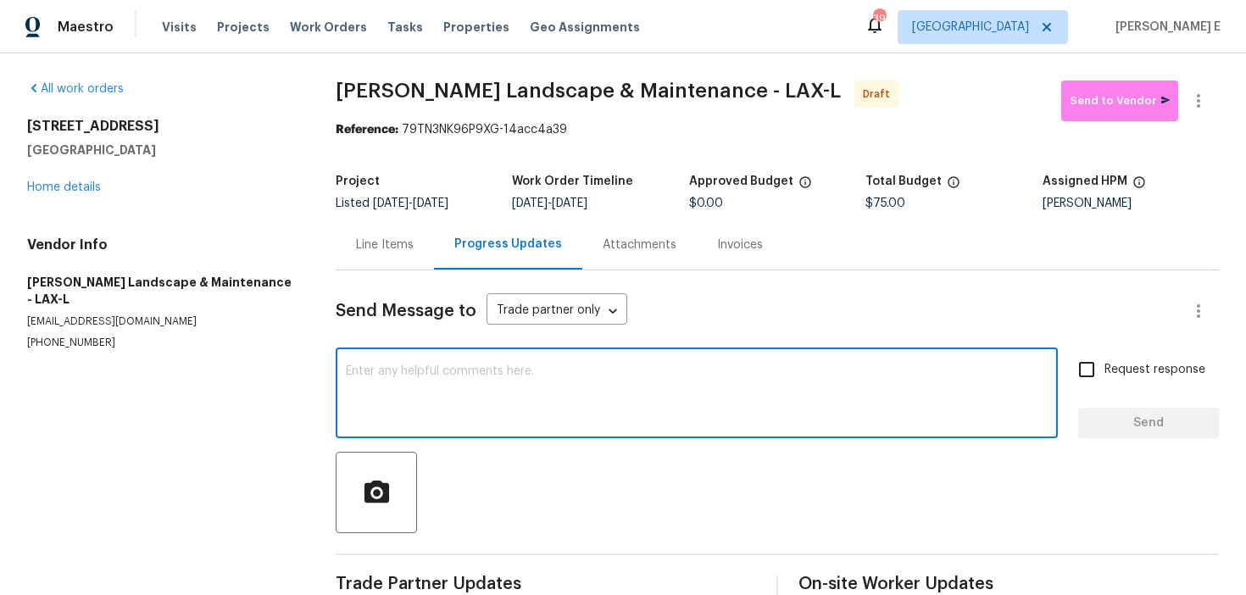
paste textarea "Hi this is [PERSON_NAME] with Opendoor. I’m confirming you received the WO for …"
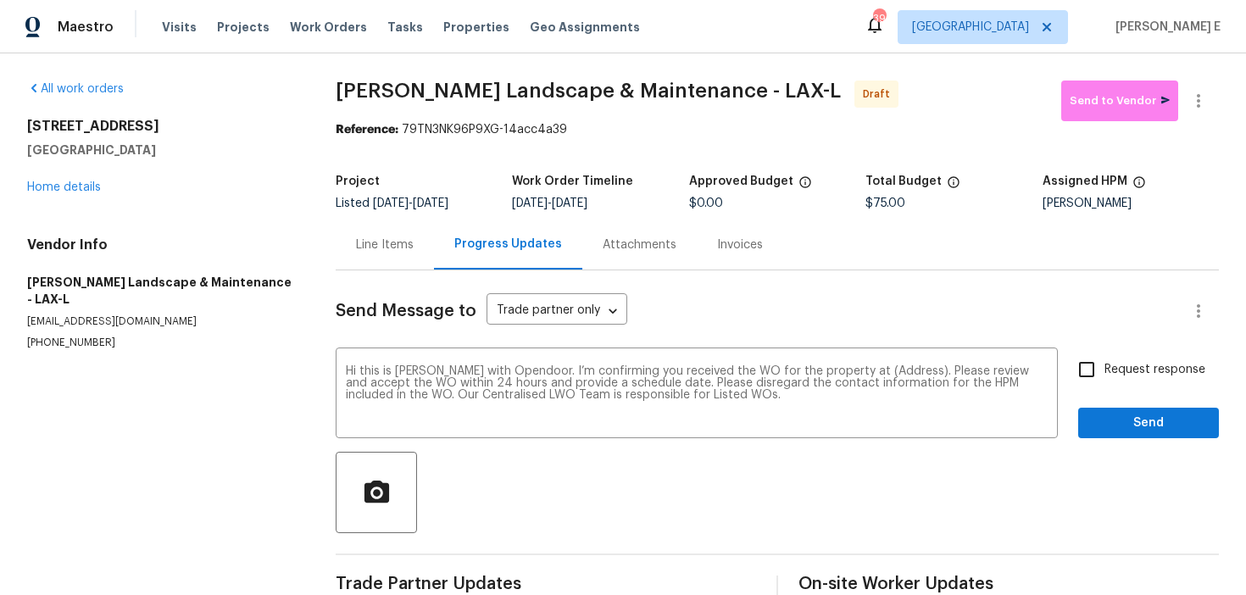
drag, startPoint x: 25, startPoint y: 122, endPoint x: 184, endPoint y: 150, distance: 160.9
click at [184, 150] on div "All work orders [STREET_ADDRESS] Home details Vendor Info [PERSON_NAME] Landsca…" at bounding box center [623, 341] width 1246 height 576
copy div "[STREET_ADDRESS]"
click at [886, 372] on textarea "Hi this is [PERSON_NAME] with Opendoor. I’m confirming you received the WO for …" at bounding box center [697, 394] width 702 height 59
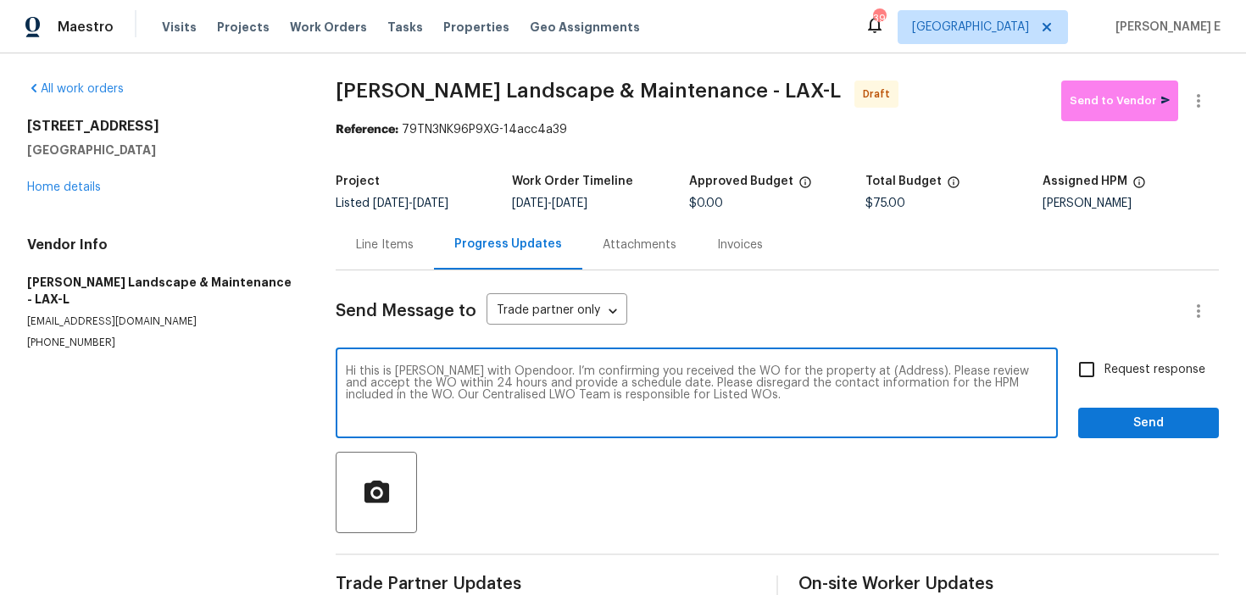
paste textarea "[STREET_ADDRESS]"
type textarea "Hi this is [PERSON_NAME] with Opendoor. I’m confirming you received the WO for …"
click at [1147, 364] on span "Request response" at bounding box center [1154, 370] width 101 height 18
click at [1104, 364] on input "Request response" at bounding box center [1087, 370] width 36 height 36
checkbox input "true"
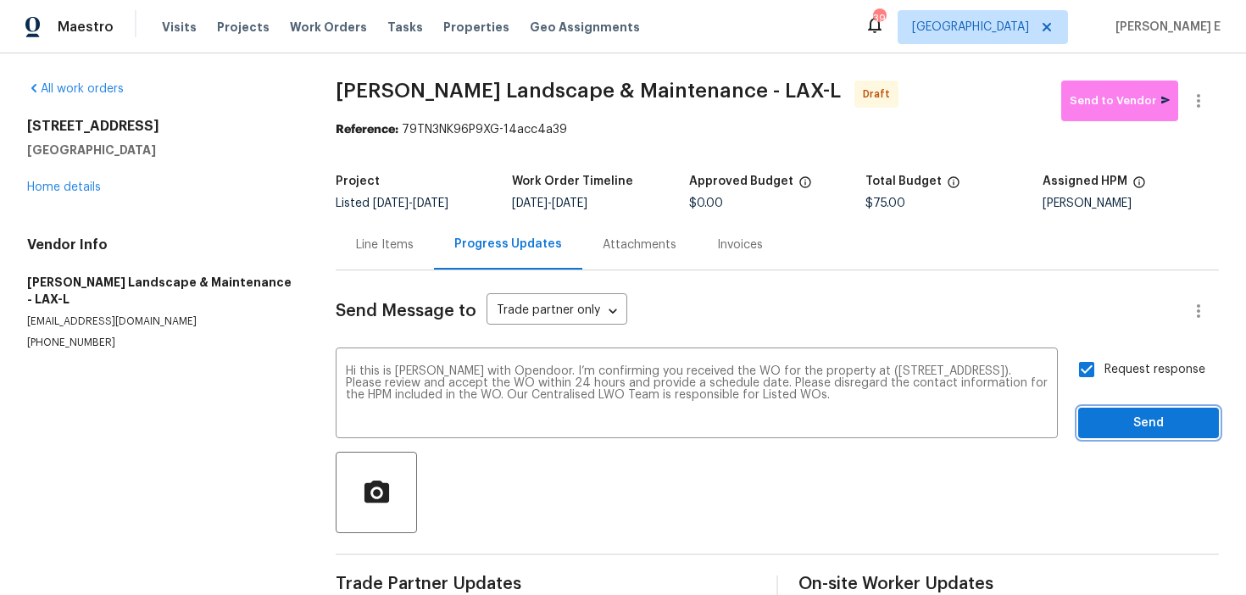
click at [1130, 418] on span "Send" at bounding box center [1149, 423] width 114 height 21
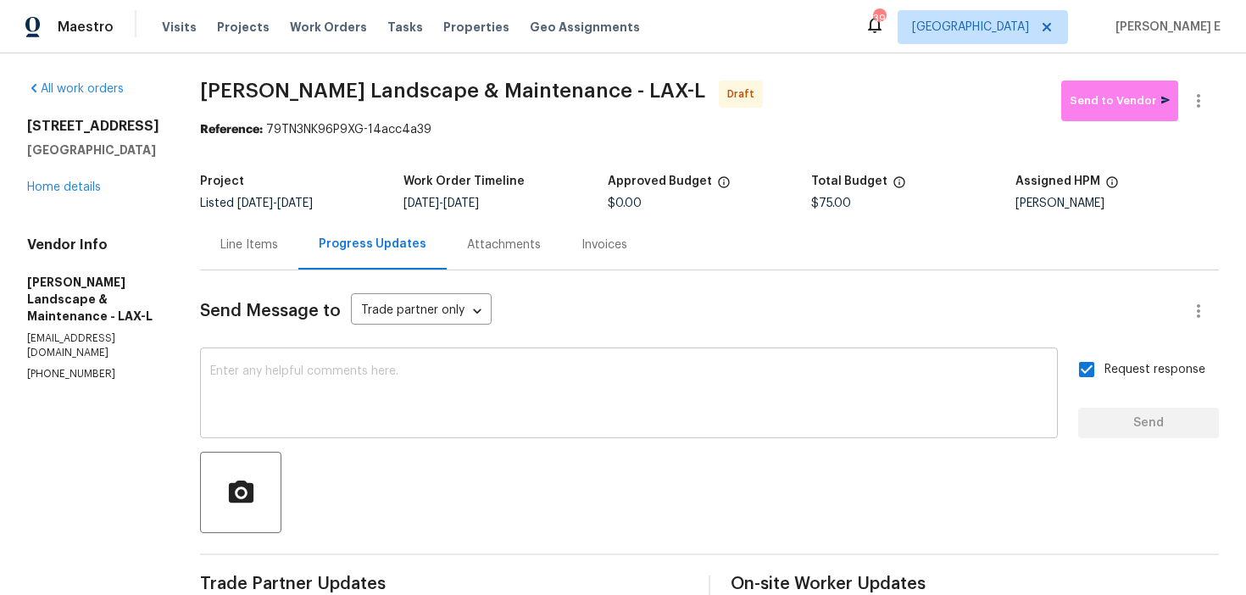
click at [892, 405] on textarea at bounding box center [628, 394] width 837 height 59
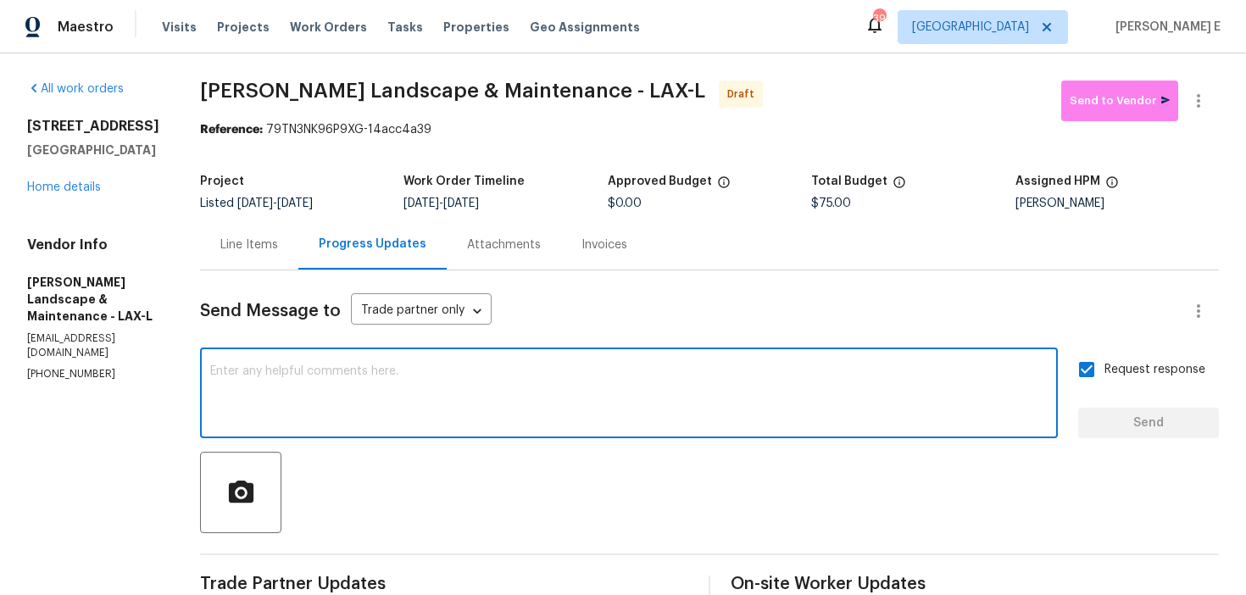
paste textarea "Attention All Work Orders must include before-photos (both close-up and wide-an…"
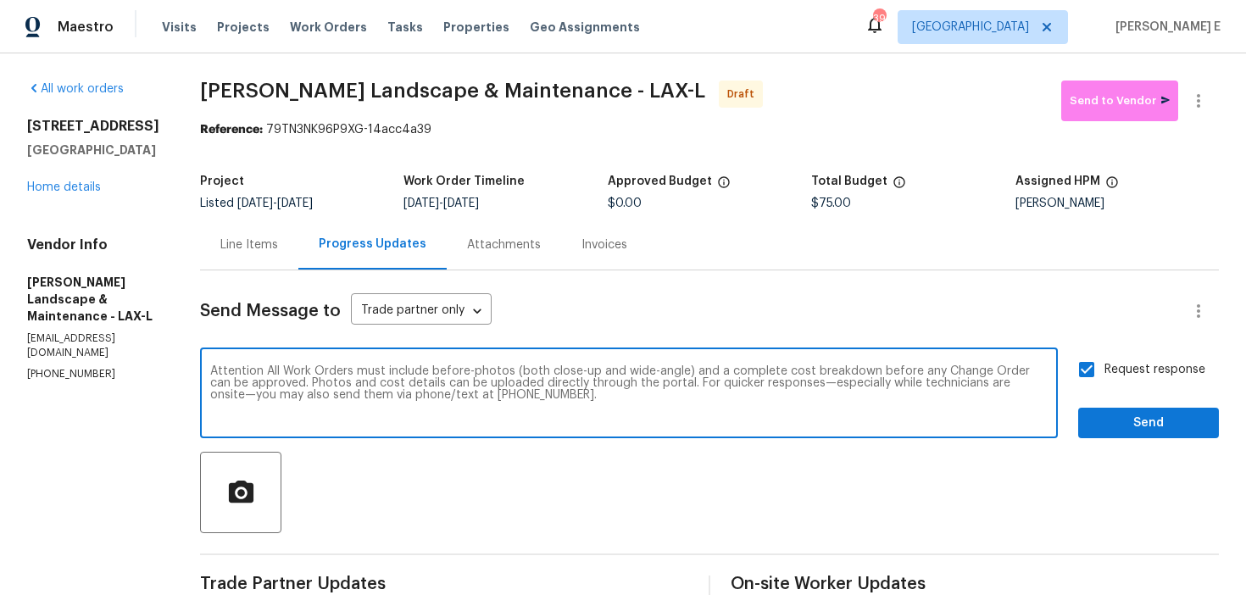
type textarea "Attention All Work Orders must include before-photos (both close-up and wide-an…"
click at [1129, 429] on span "Send" at bounding box center [1149, 423] width 114 height 21
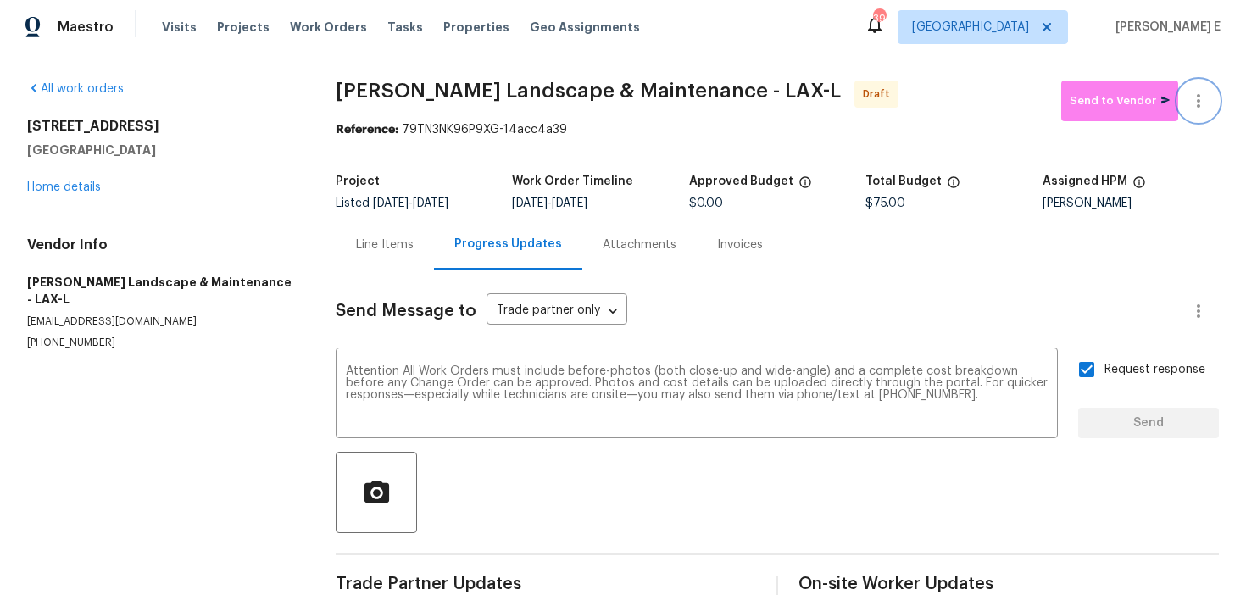
click at [1193, 108] on icon "button" at bounding box center [1198, 101] width 20 height 20
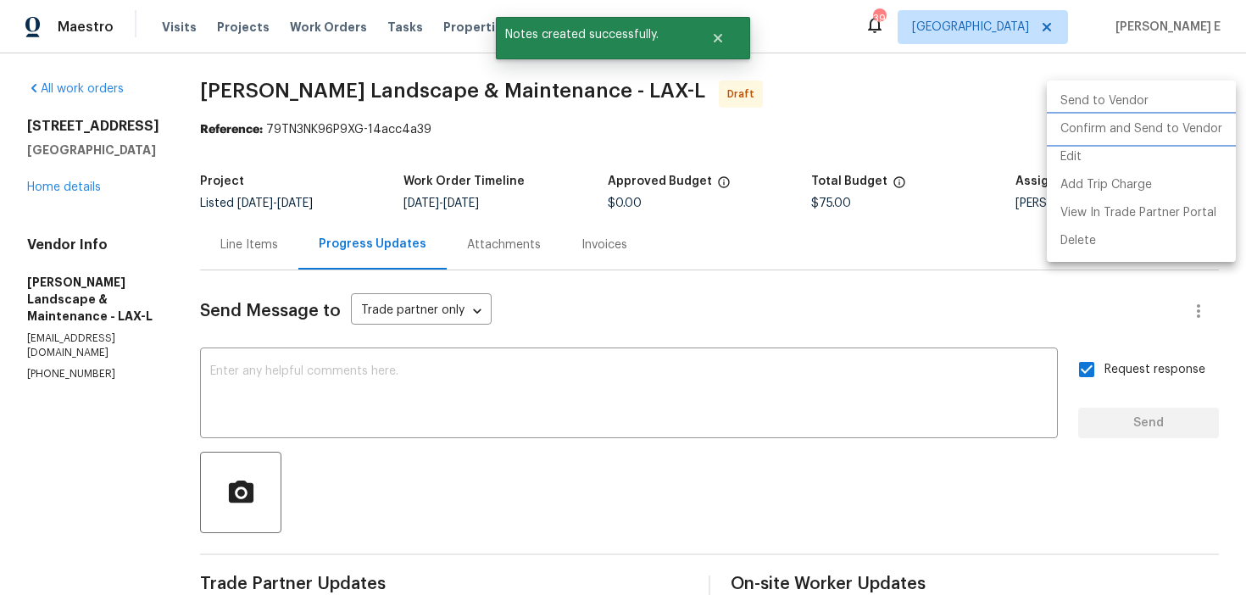
click at [1140, 122] on li "Confirm and Send to Vendor" at bounding box center [1141, 129] width 189 height 28
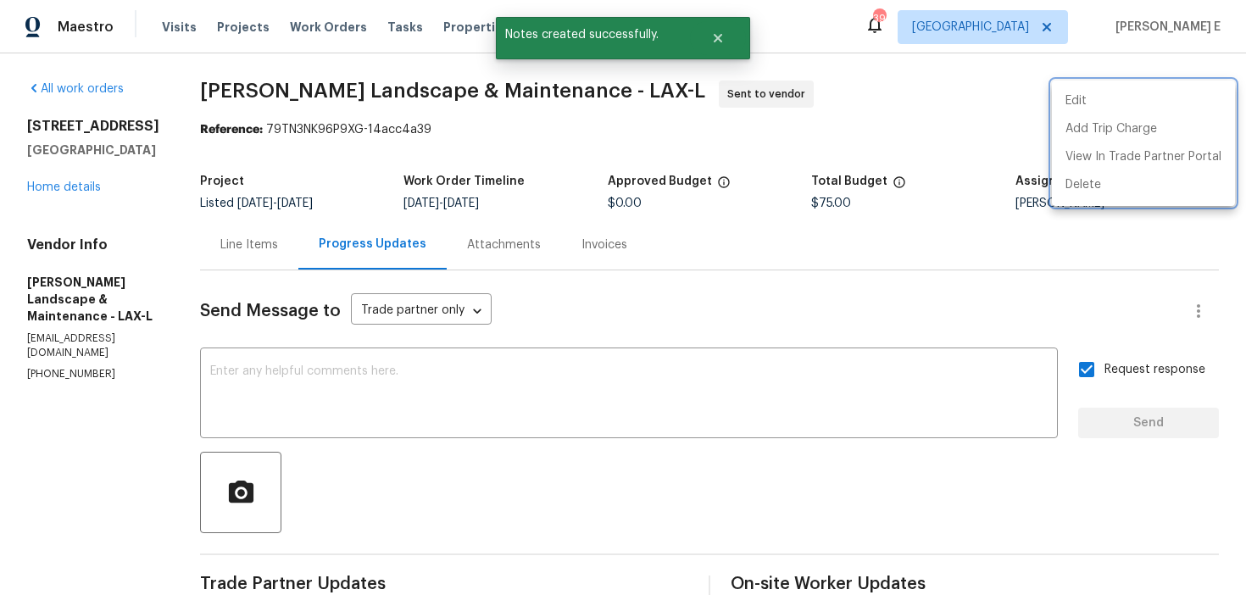
click at [893, 142] on div at bounding box center [623, 297] width 1246 height 595
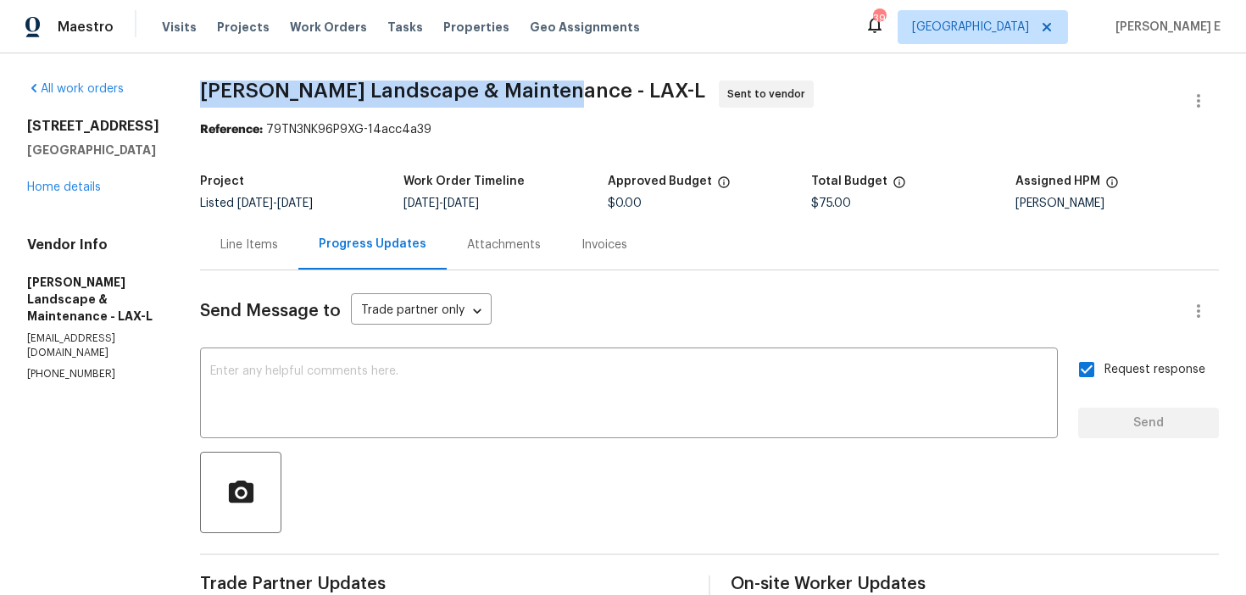
drag, startPoint x: 213, startPoint y: 94, endPoint x: 547, endPoint y: 96, distance: 333.9
click at [547, 96] on span "[PERSON_NAME] Landscape & Maintenance - LAX-L" at bounding box center [452, 91] width 505 height 20
copy span "[PERSON_NAME] Landscape & Maintenance"
